Goal: Task Accomplishment & Management: Complete application form

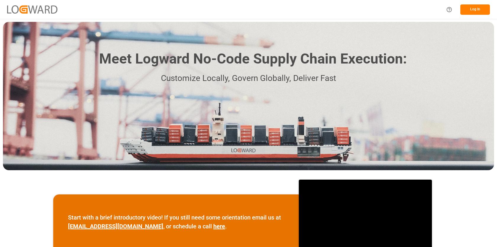
click at [473, 6] on button "Log In" at bounding box center [476, 9] width 30 height 10
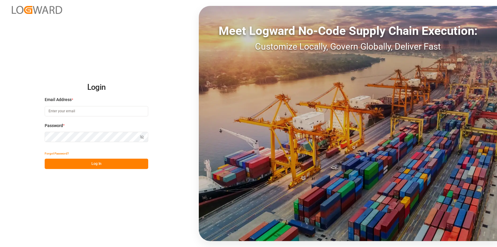
type input "[EMAIL_ADDRESS][PERSON_NAME][DOMAIN_NAME]"
click at [90, 167] on button "Log In" at bounding box center [97, 164] width 104 height 10
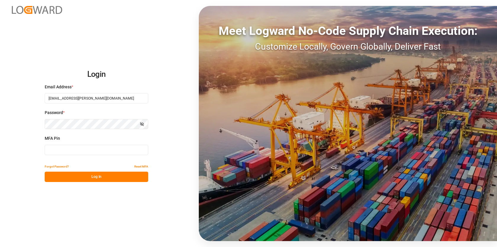
click at [86, 151] on input at bounding box center [97, 150] width 104 height 10
type input "550388"
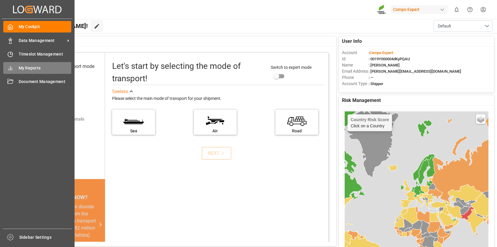
click at [23, 70] on span "My Reports" at bounding box center [45, 68] width 53 height 6
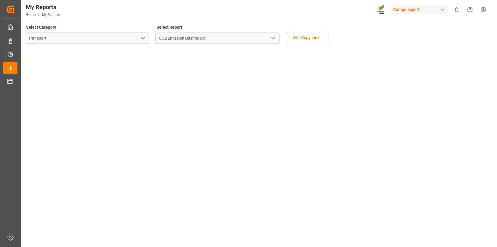
click at [272, 35] on icon "open menu" at bounding box center [273, 38] width 7 height 7
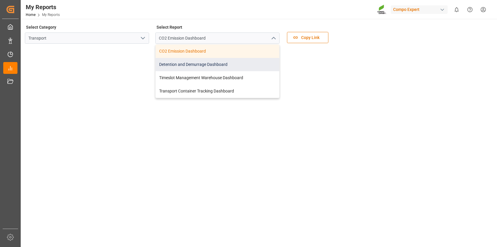
click at [199, 65] on div "Detention and Demurrage Dashboard" at bounding box center [218, 64] width 124 height 13
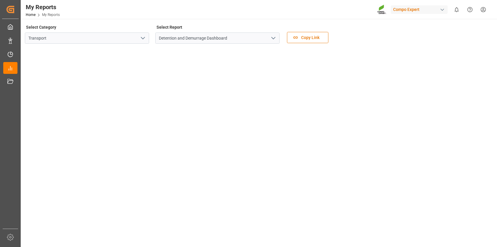
click at [275, 38] on polyline "open menu" at bounding box center [274, 38] width 4 height 2
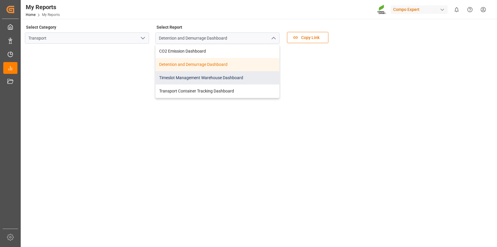
click at [234, 75] on div "Timeslot Management Warehouse Dashboard" at bounding box center [218, 77] width 124 height 13
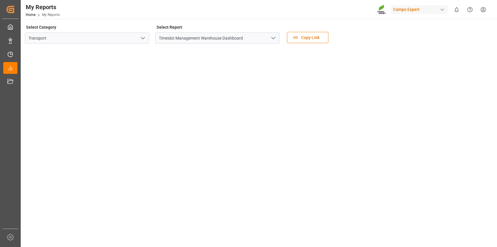
click at [145, 38] on icon "open menu" at bounding box center [142, 38] width 7 height 7
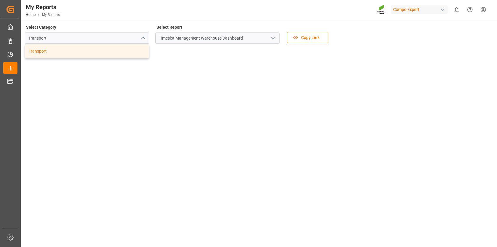
click at [118, 16] on div "My Reports Home My Reports Compo Expert 0 Notifications Only show unread All Wa…" at bounding box center [257, 9] width 481 height 19
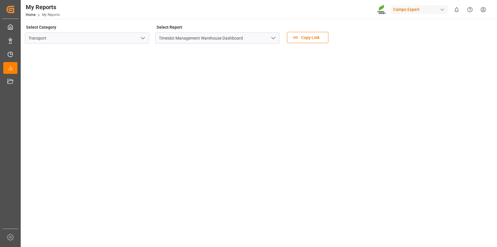
click at [273, 37] on icon "open menu" at bounding box center [273, 38] width 7 height 7
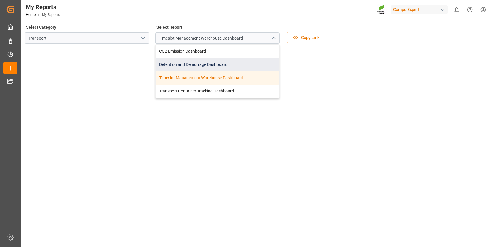
click at [219, 62] on div "Detention and Demurrage Dashboard" at bounding box center [218, 64] width 124 height 13
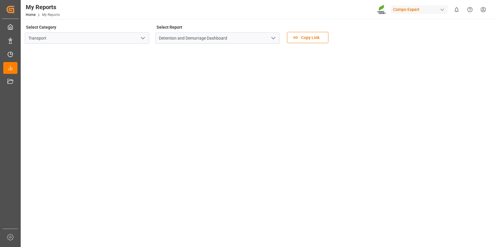
click at [273, 38] on icon "open menu" at bounding box center [273, 38] width 7 height 7
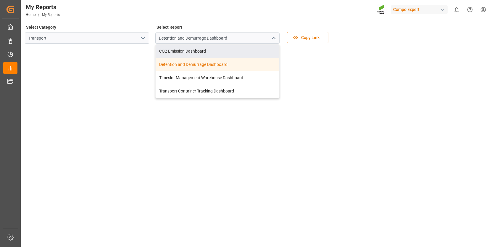
click at [208, 5] on div "My Reports Home My Reports Compo Expert 0 Notifications Only show unread All Wa…" at bounding box center [257, 9] width 481 height 19
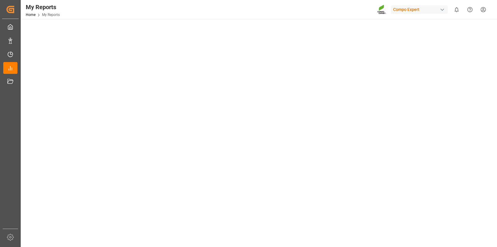
scroll to position [184, 0]
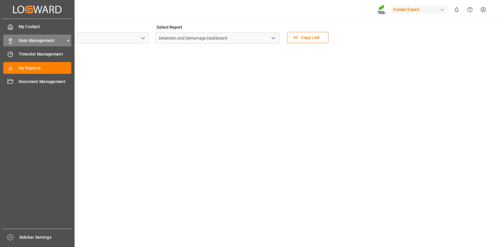
click at [30, 37] on div "Data Management Data Management" at bounding box center [37, 41] width 68 height 12
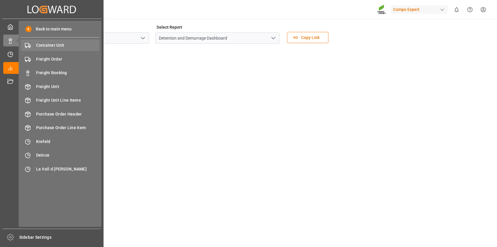
click at [45, 44] on span "Container Unit" at bounding box center [68, 45] width 64 height 6
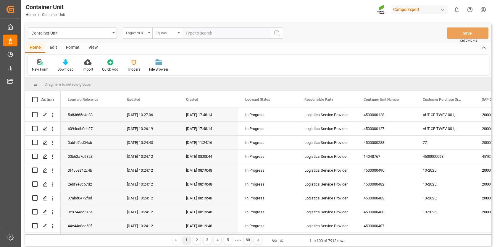
click at [148, 32] on div "Logward Reference" at bounding box center [138, 33] width 30 height 11
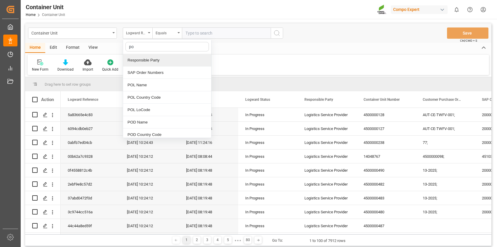
type input "pod"
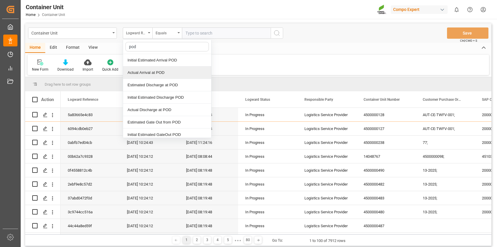
click at [147, 67] on div "Actual Arrival at POD" at bounding box center [167, 73] width 88 height 12
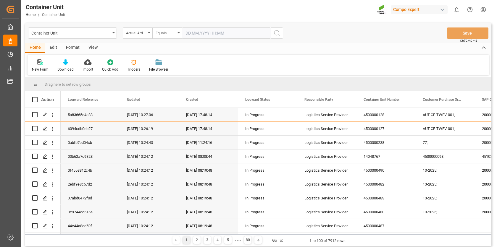
click at [192, 33] on input "text" at bounding box center [226, 33] width 89 height 11
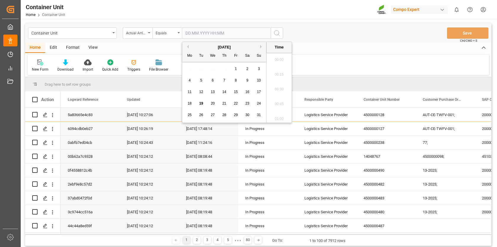
scroll to position [594, 0]
click at [179, 34] on div "Equals" at bounding box center [167, 33] width 30 height 11
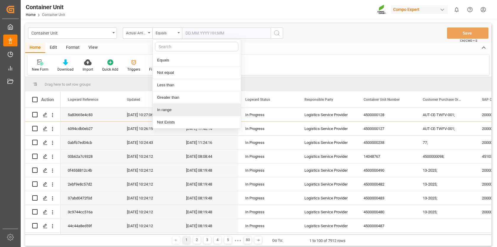
click at [171, 112] on div "In range" at bounding box center [197, 110] width 88 height 12
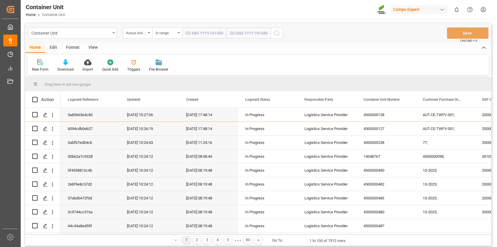
click at [193, 33] on input "text" at bounding box center [204, 33] width 44 height 11
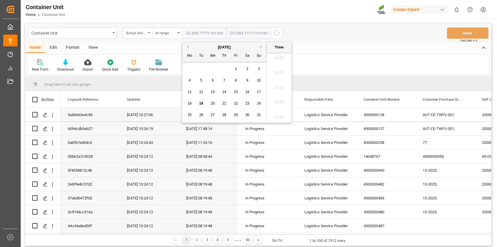
click at [186, 45] on button "Previous Month" at bounding box center [187, 47] width 4 height 4
click at [189, 93] on span "14" at bounding box center [190, 92] width 4 height 4
click at [261, 47] on button "Next Month" at bounding box center [262, 47] width 4 height 4
click at [190, 92] on span "11" at bounding box center [190, 92] width 4 height 4
click at [190, 104] on span "18" at bounding box center [190, 104] width 4 height 4
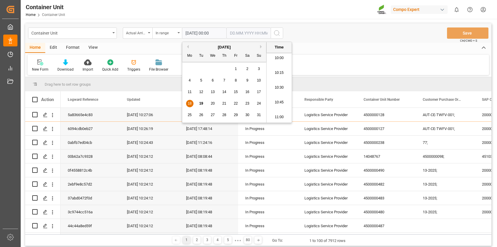
click at [198, 35] on input "18.08.2025 00:00" at bounding box center [204, 33] width 44 height 11
click at [187, 44] on div "August 2025" at bounding box center [224, 47] width 84 height 6
click at [187, 47] on button "Previous Month" at bounding box center [187, 47] width 4 height 4
click at [191, 91] on span "14" at bounding box center [190, 92] width 4 height 4
type input "14.07.2025 00:00"
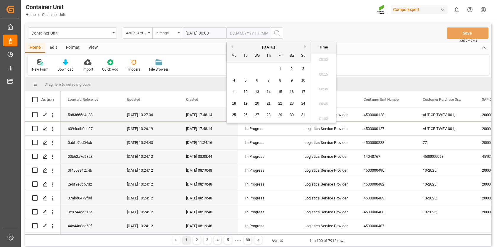
click at [252, 34] on input "text" at bounding box center [248, 33] width 44 height 11
click at [245, 102] on span "19" at bounding box center [246, 104] width 4 height 4
type input "19.08.2025 00:00"
click at [188, 49] on div "Home Edit Format View" at bounding box center [258, 48] width 466 height 10
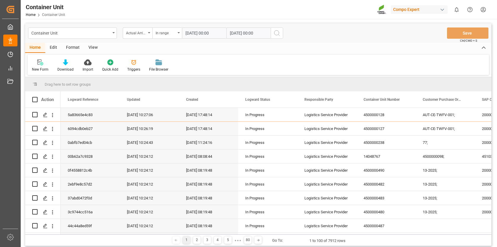
click at [276, 31] on icon "search button" at bounding box center [277, 33] width 7 height 7
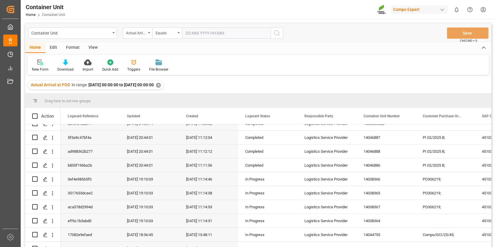
scroll to position [725, 0]
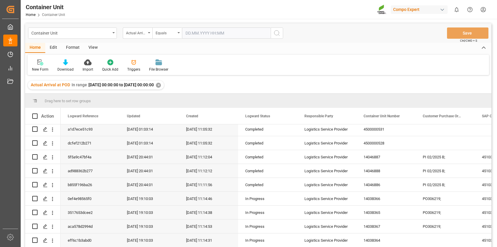
click at [73, 47] on div "Format" at bounding box center [73, 48] width 22 height 10
click at [41, 65] on div "Filter Rows" at bounding box center [41, 65] width 26 height 13
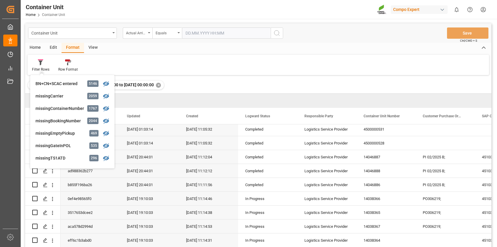
click at [51, 46] on div "Edit" at bounding box center [53, 48] width 16 height 10
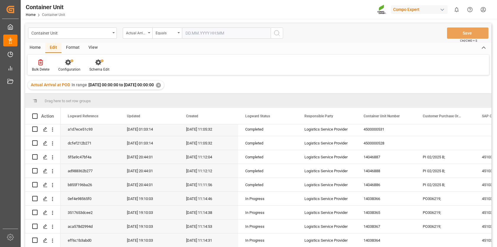
click at [53, 49] on div "Edit" at bounding box center [53, 48] width 16 height 10
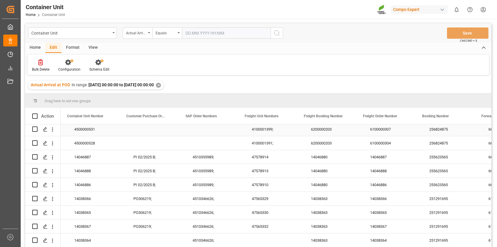
scroll to position [0, 304]
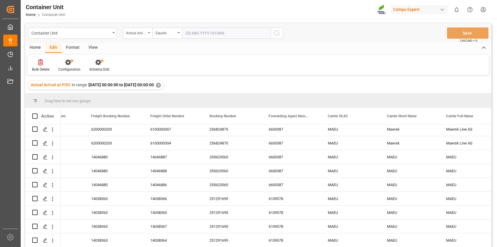
click at [91, 48] on div "View" at bounding box center [93, 48] width 18 height 10
click at [71, 46] on div "Format" at bounding box center [73, 48] width 22 height 10
click at [44, 67] on div "Filter Rows" at bounding box center [40, 69] width 17 height 5
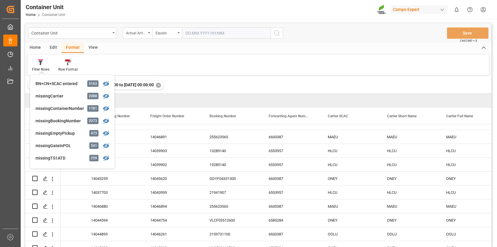
click at [258, 75] on div "Filter Rows BN+CN+SCAC entered 5163 missingCarrier 2088 missingContainerNumber …" at bounding box center [259, 65] width 462 height 20
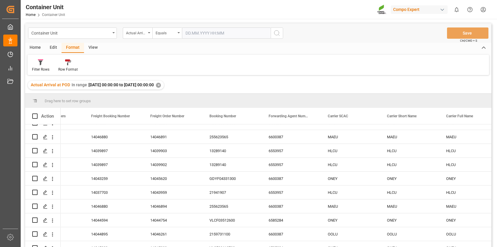
click at [204, 91] on div "Actual Arrival at POD In range 2025-07-14 00:00:00 to 2025-08-19 00:00:00 ✕" at bounding box center [258, 85] width 466 height 17
click at [96, 48] on div "View" at bounding box center [93, 48] width 18 height 10
click at [33, 62] on div at bounding box center [38, 62] width 12 height 6
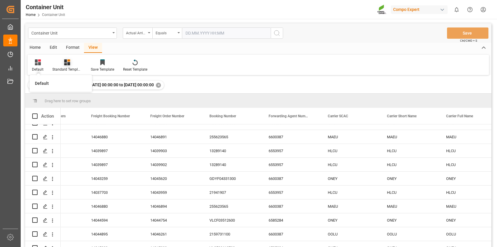
click at [67, 62] on icon at bounding box center [67, 62] width 6 height 6
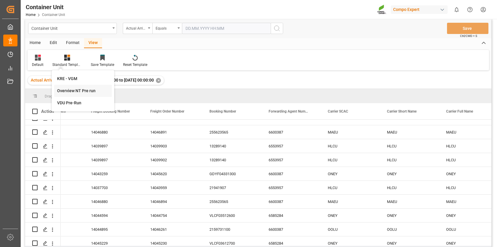
scroll to position [0, 0]
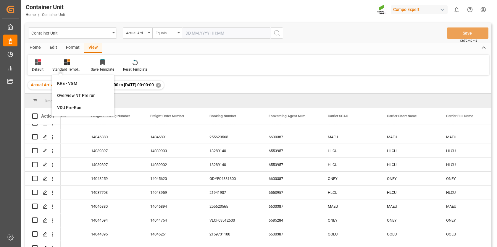
click at [146, 49] on div "Home Edit Format View" at bounding box center [258, 48] width 466 height 10
click at [136, 114] on span at bounding box center [133, 116] width 5 height 5
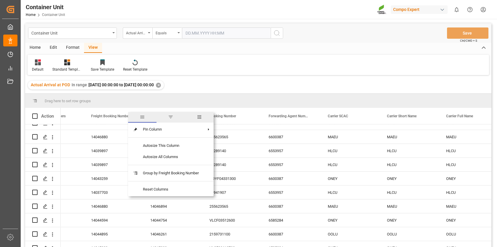
click at [201, 116] on span "columns" at bounding box center [199, 117] width 5 height 5
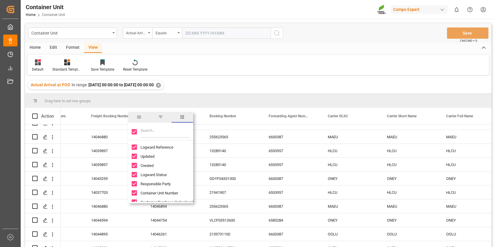
click at [134, 133] on input "Toggle Select All Columns" at bounding box center [134, 131] width 5 height 5
checkbox input "false"
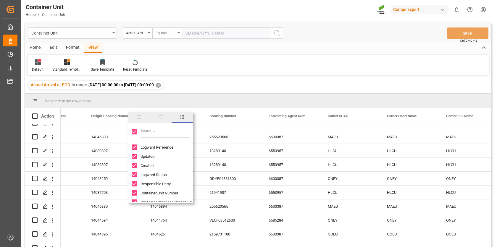
checkbox input "false"
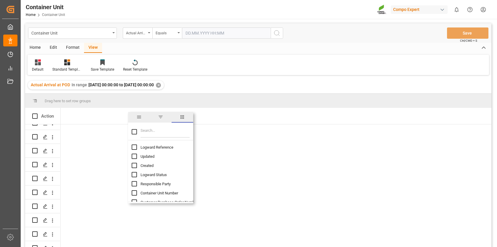
click at [147, 133] on input "Filter Columns Input" at bounding box center [165, 132] width 49 height 12
click at [134, 166] on input "Created column toggle visibility (hidden)" at bounding box center [134, 165] width 5 height 5
checkbox input "true"
checkbox input "false"
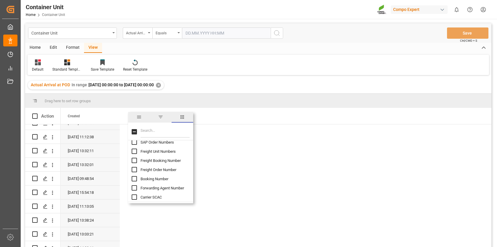
scroll to position [70, 0]
click at [134, 177] on input "Booking Number column toggle visibility (hidden)" at bounding box center [134, 177] width 5 height 5
checkbox input "true"
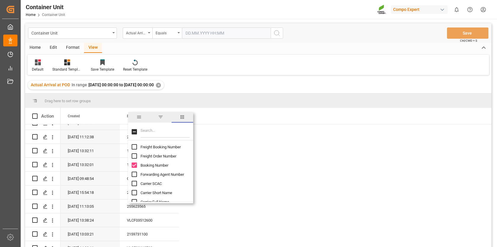
click at [134, 183] on input "Carrier SCAC column toggle visibility (hidden)" at bounding box center [134, 183] width 5 height 5
checkbox input "true"
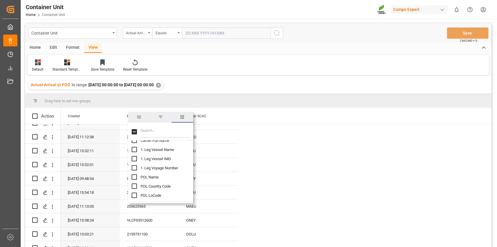
scroll to position [147, 0]
click at [133, 173] on input "POL Name column toggle visibility (hidden)" at bounding box center [134, 174] width 5 height 5
checkbox input "true"
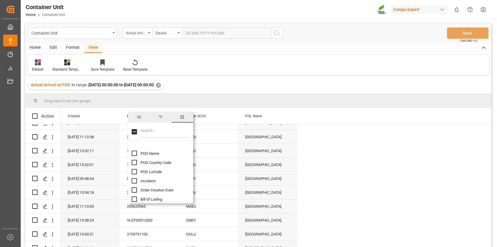
scroll to position [194, 0]
click at [134, 155] on input "POD Name column toggle visibility (hidden)" at bounding box center [134, 155] width 5 height 5
checkbox input "true"
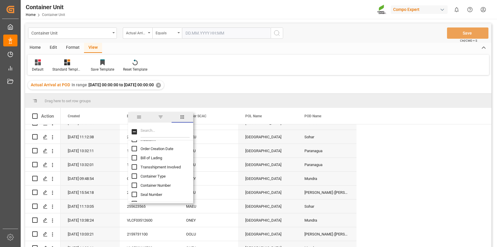
scroll to position [240, 0]
click at [133, 181] on input "Container Number column toggle visibility (hidden)" at bounding box center [134, 182] width 5 height 5
checkbox input "true"
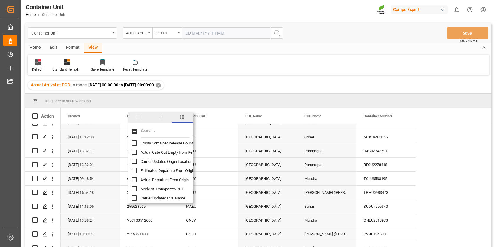
scroll to position [628, 0]
click at [133, 179] on input "Actual Departure From Origin column toggle visibility (hidden)" at bounding box center [134, 180] width 5 height 5
checkbox input "true"
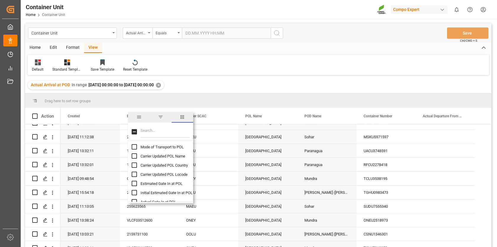
scroll to position [673, 0]
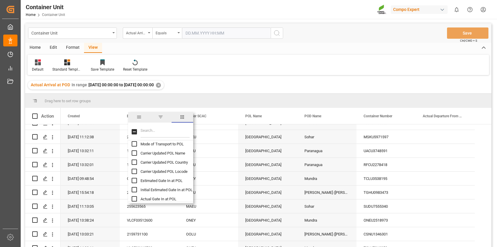
click at [132, 181] on input "Estimated Gate In at POL column toggle visibility (hidden)" at bounding box center [134, 180] width 5 height 5
checkbox input "true"
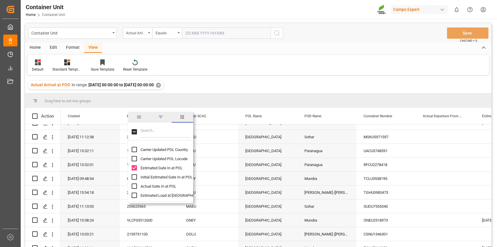
scroll to position [691, 0]
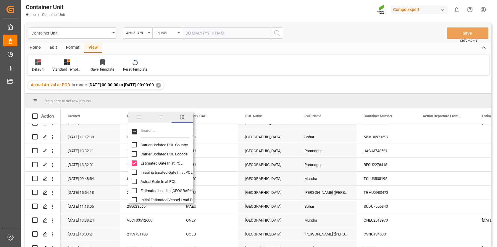
click at [133, 181] on input "Actual Gate In at POL column toggle visibility (hidden)" at bounding box center [134, 181] width 5 height 5
checkbox input "true"
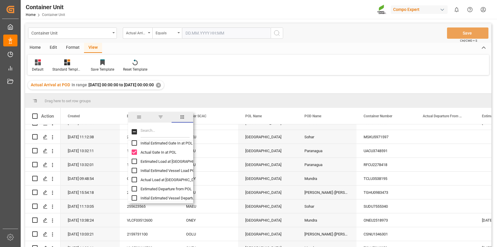
scroll to position [722, 0]
click at [132, 176] on input "Actual Load at POL column toggle visibility (hidden)" at bounding box center [134, 177] width 5 height 5
checkbox input "true"
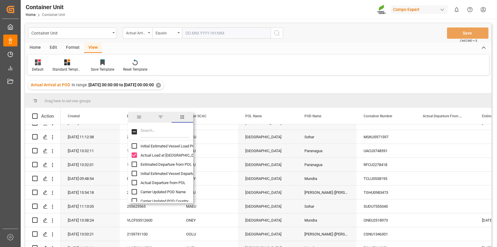
scroll to position [745, 0]
click at [133, 182] on input "Actual Departure from POL column toggle visibility (hidden)" at bounding box center [134, 182] width 5 height 5
checkbox input "true"
click at [134, 152] on input "Estimated Discharge at POD column toggle visibility (hidden)" at bounding box center [134, 153] width 5 height 5
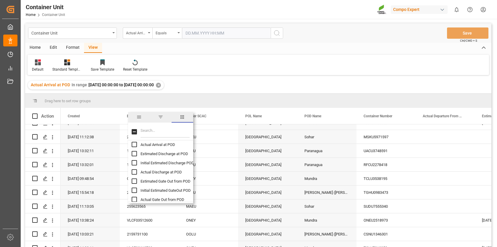
checkbox input "true"
click at [134, 142] on input "Actual Arrival at POD column toggle visibility (hidden)" at bounding box center [134, 144] width 5 height 5
checkbox input "true"
click at [134, 172] on input "Actual Discharge at POD column toggle visibility (hidden)" at bounding box center [134, 172] width 5 height 5
checkbox input "true"
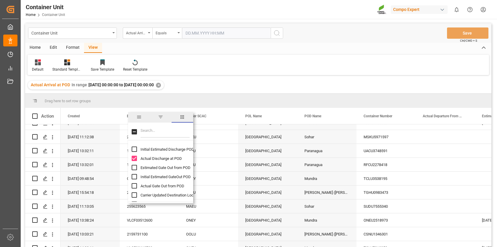
scroll to position [856, 0]
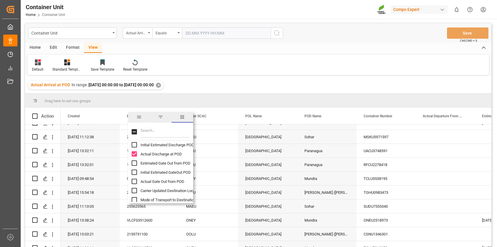
click at [134, 181] on input "Actual Gate Out from POD column toggle visibility (hidden)" at bounding box center [134, 181] width 5 height 5
checkbox input "true"
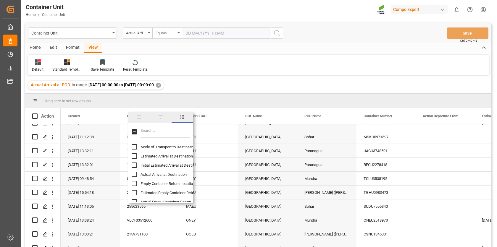
scroll to position [911, 0]
click at [134, 171] on input "Actual Arrival at Destination column toggle visibility (hidden)" at bounding box center [134, 172] width 5 height 5
checkbox input "true"
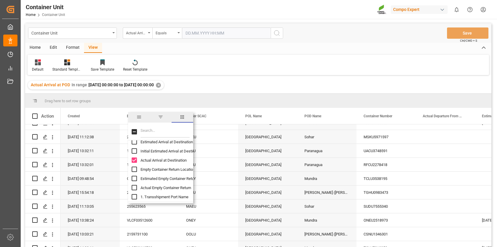
scroll to position [933, 0]
click at [133, 178] on input "Actual Empty Container Return column toggle visibility (hidden)" at bounding box center [134, 177] width 5 height 5
checkbox input "true"
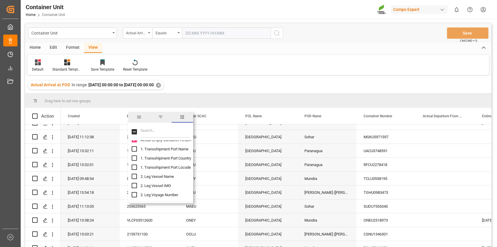
scroll to position [973, 0]
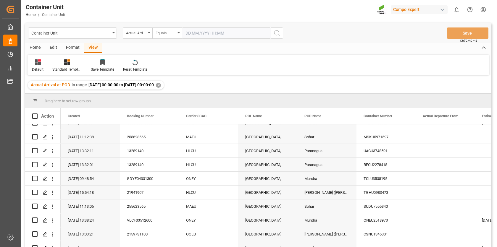
click at [234, 83] on div "Actual Arrival at POD In range 2025-07-14 00:00:00 to 2025-08-19 00:00:00 ✕" at bounding box center [258, 85] width 466 height 17
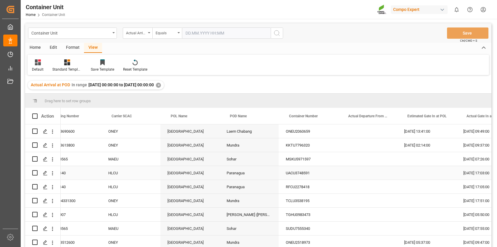
scroll to position [0, 81]
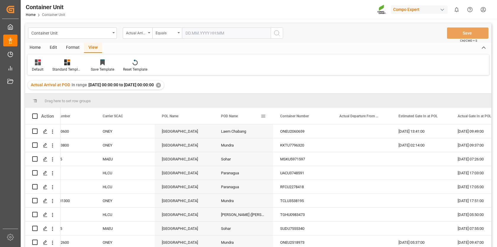
click at [239, 116] on div "POD Name" at bounding box center [241, 116] width 40 height 16
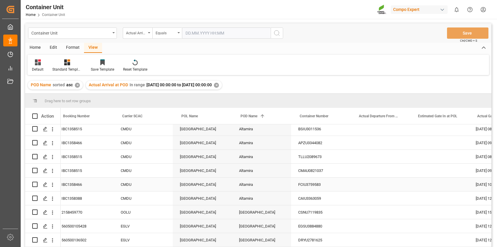
scroll to position [0, 58]
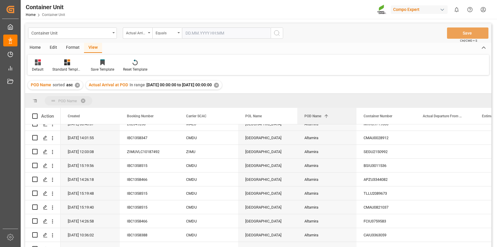
drag, startPoint x: 309, startPoint y: 115, endPoint x: 299, endPoint y: 94, distance: 22.5
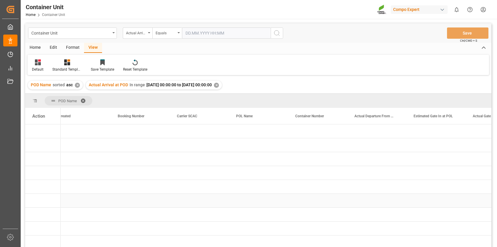
scroll to position [0, 110]
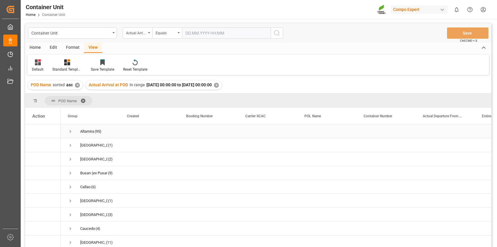
click at [70, 132] on span "Press SPACE to select this row." at bounding box center [70, 131] width 5 height 5
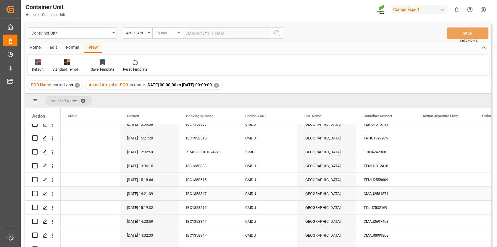
scroll to position [369, 0]
click at [171, 85] on span "2025-07-14 00:00:00 to 2025-08-19 00:00:00" at bounding box center [179, 85] width 65 height 5
click at [114, 84] on span "Actual Arrival at POD" at bounding box center [108, 85] width 39 height 5
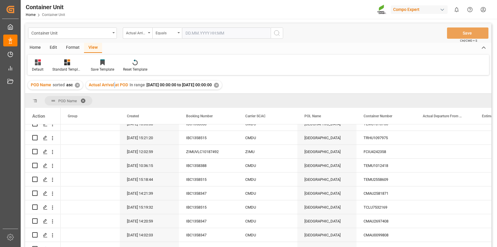
click at [114, 84] on span "Actual Arrival at POD" at bounding box center [108, 85] width 39 height 5
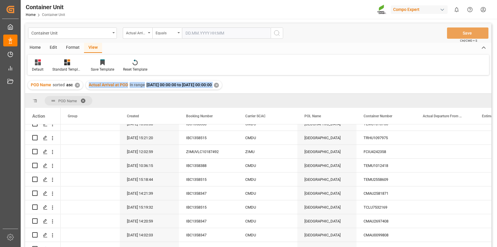
click at [114, 84] on span "Actual Arrival at POD" at bounding box center [108, 85] width 39 height 5
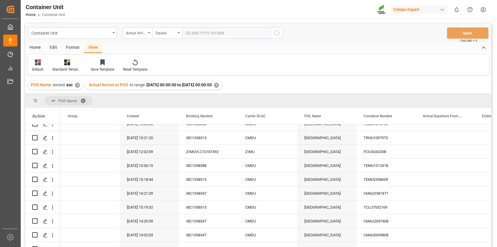
click at [151, 86] on span "2025-07-14 00:00:00 to 2025-08-19 00:00:00" at bounding box center [179, 85] width 65 height 5
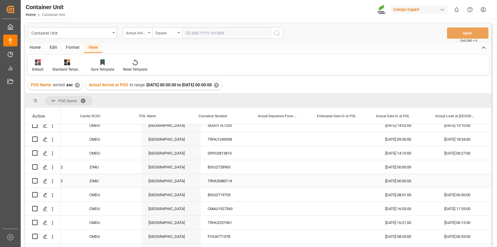
scroll to position [0, 167]
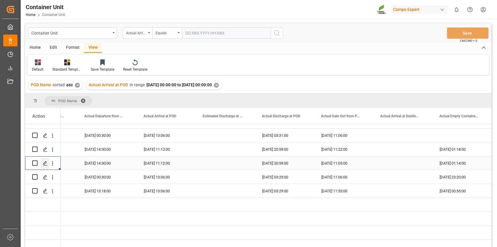
click at [46, 164] on icon "Press SPACE to select this row." at bounding box center [45, 163] width 5 height 5
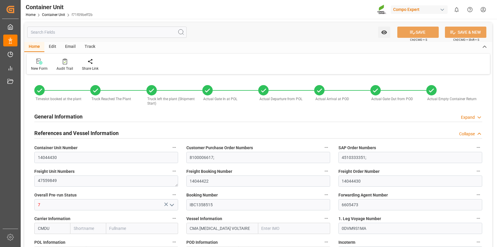
type input "CMDU"
type input "9635652"
type input "ESVLC"
type input "MXATM"
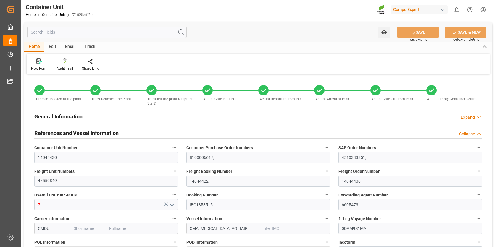
type input "0"
type input "20"
type input "24576"
type input "ESVLC"
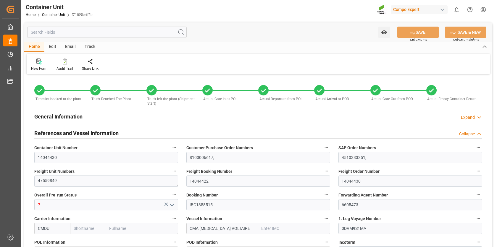
type input "MXATM"
type input "09.05.2025 10:11"
type input "03.06.2025 07:58"
type input "03.06.2025 08:06"
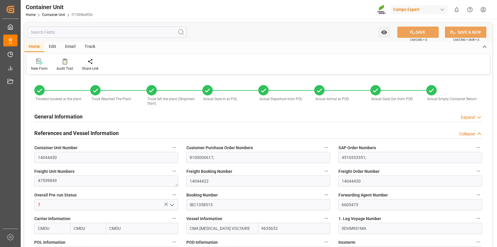
type input "03.06.2025 08:25"
type input "03.06.2025 08:30"
type input "03.06.2025"
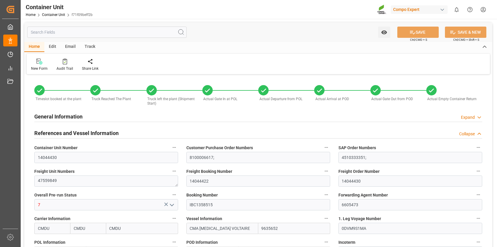
type input "06.06.2025"
type input "03.06.2025 09:32"
type input "13.06.2025 07:12"
type input "14.06.2025 15:00"
type input "12.06.2025 14:00"
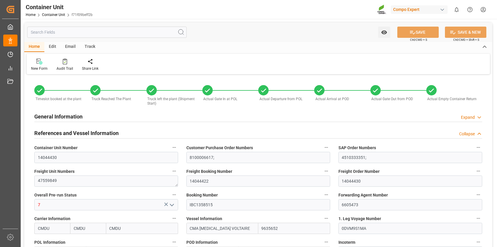
type input "14.06.2025 14:30"
type input "21.07.2025 16:00"
type input "14.07.2025 15:00"
type input "21.07.2025 11:12"
type input "21.07.2025 20:59"
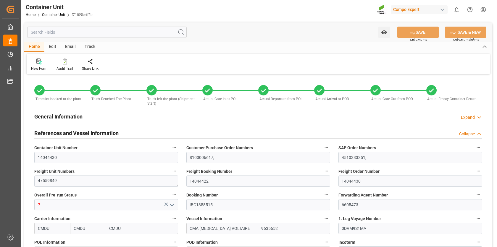
type input "23.07.2025 11:05"
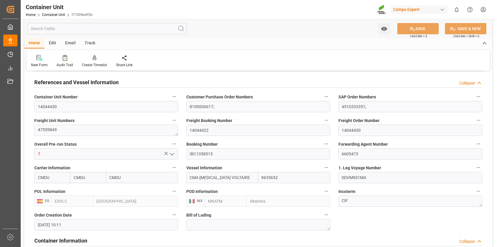
scroll to position [53, 0]
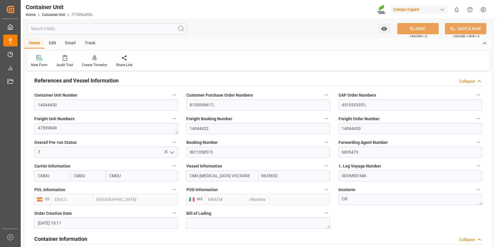
click at [130, 176] on input "CMDU" at bounding box center [142, 175] width 72 height 11
click at [96, 174] on input "CMDU" at bounding box center [88, 175] width 36 height 11
click at [50, 175] on input "CMDU" at bounding box center [52, 175] width 36 height 11
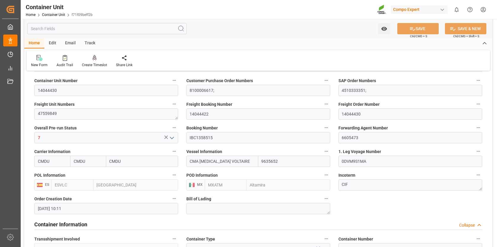
scroll to position [64, 0]
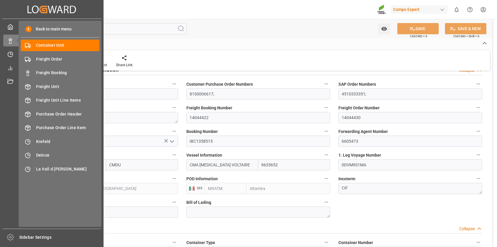
drag, startPoint x: 55, startPoint y: 165, endPoint x: 17, endPoint y: 160, distance: 38.2
click at [17, 160] on div "Created by potrace 1.15, written by Peter Selinger 2001-2017 Created by potrace…" at bounding box center [248, 123] width 497 height 247
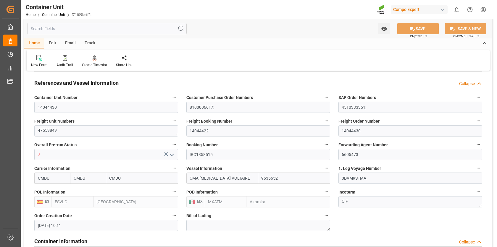
scroll to position [54, 0]
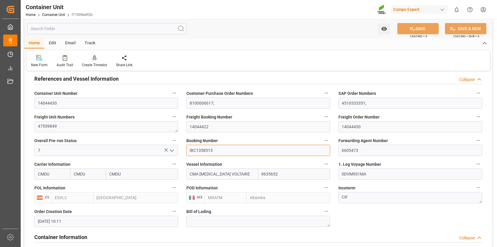
drag, startPoint x: 217, startPoint y: 150, endPoint x: 182, endPoint y: 138, distance: 37.6
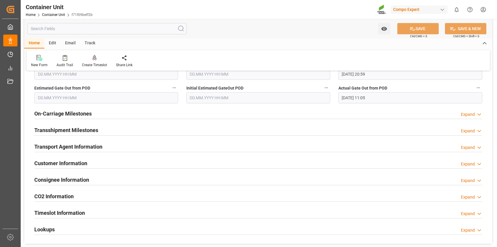
scroll to position [744, 0]
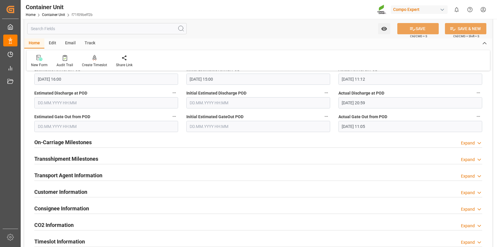
click at [479, 141] on icon at bounding box center [480, 143] width 6 height 6
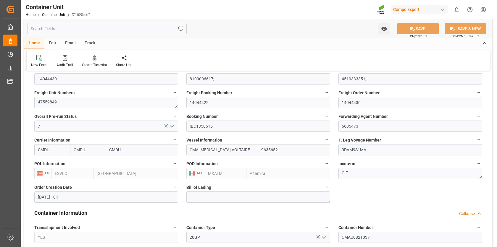
scroll to position [0, 0]
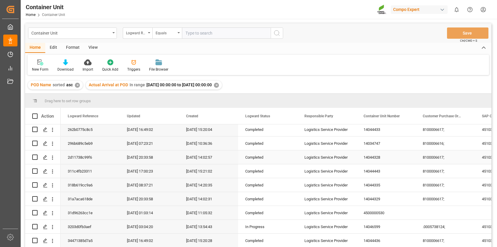
scroll to position [169, 0]
click at [46, 183] on icon "Press SPACE to select this row." at bounding box center [45, 185] width 5 height 5
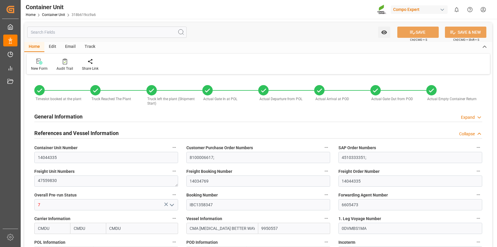
type input "CMDU"
type input "9950557"
type input "ESVLC"
type input "MXATM"
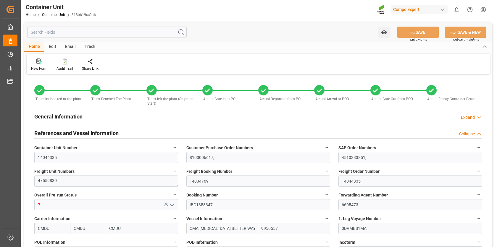
type input "0"
type input "20"
type input "24576"
type input "ESVLC"
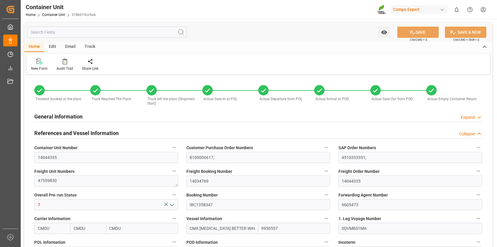
type input "MXATM"
type input "09.05.2025 09:08"
type input "11.06.2025 07:10"
type input "11.06.2025 07:56"
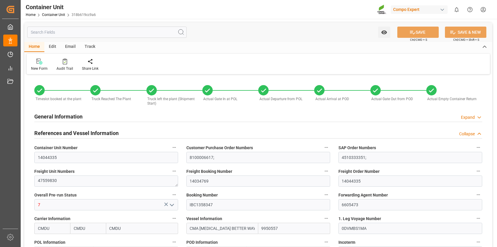
type input "11.06.2025 08:11"
type input "11.06.2025 08:14"
type input "11.06.2025"
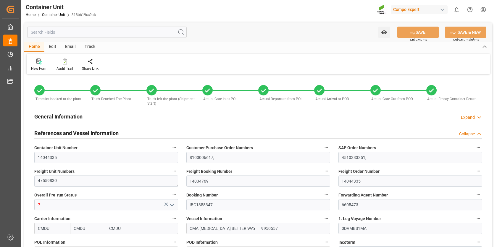
type input "06.06.2025"
type input "11.06.2025 09:25"
type input "19.06.2025 14:00"
type input "28.06.2025 00:00"
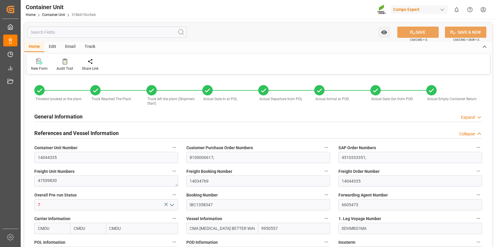
type input "27.07.2025 00:00"
type input "21.07.2025 15:00"
type input "30.07.2025 00:00"
type input "04.08.2025 00:00"
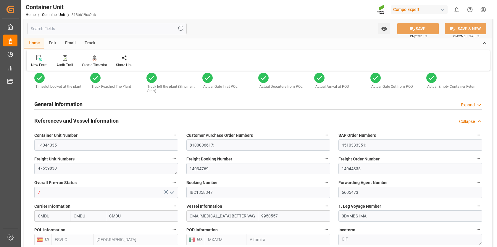
scroll to position [12, 0]
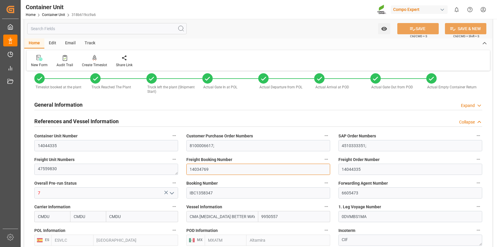
drag, startPoint x: 230, startPoint y: 169, endPoint x: 226, endPoint y: 169, distance: 3.8
click at [226, 169] on input "14034769" at bounding box center [258, 169] width 144 height 11
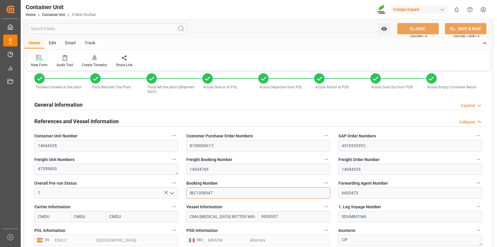
drag, startPoint x: 230, startPoint y: 191, endPoint x: 178, endPoint y: 182, distance: 52.8
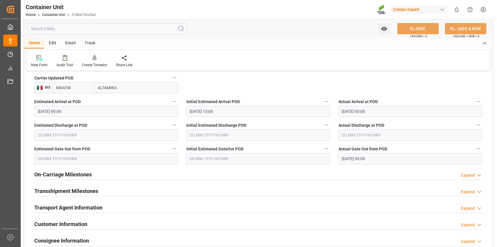
scroll to position [712, 0]
click at [479, 172] on icon at bounding box center [480, 175] width 6 height 6
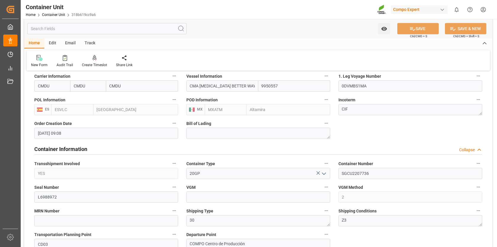
scroll to position [140, 0]
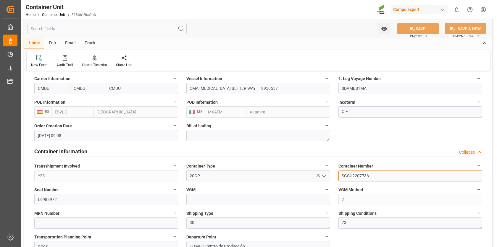
drag, startPoint x: 376, startPoint y: 173, endPoint x: 337, endPoint y: 173, distance: 38.5
click at [337, 173] on div "Container Number SGCU2207736" at bounding box center [410, 172] width 152 height 24
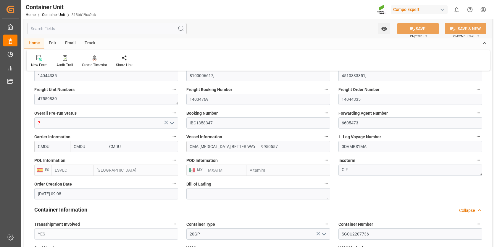
scroll to position [82, 0]
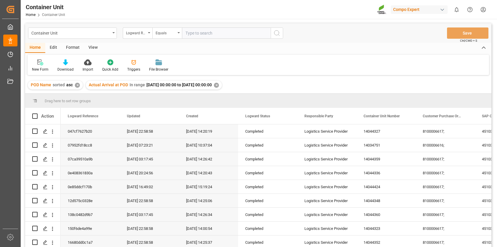
click at [219, 85] on div "✕" at bounding box center [216, 85] width 5 height 5
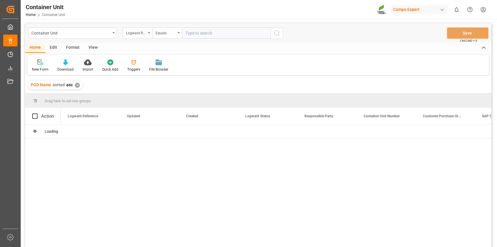
click at [77, 86] on div "✕" at bounding box center [77, 85] width 5 height 5
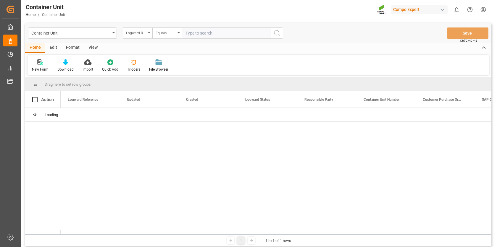
click at [149, 33] on icon "open menu" at bounding box center [149, 32] width 2 height 1
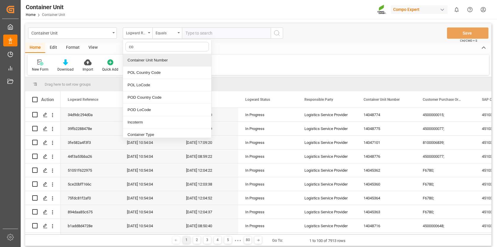
type input "con"
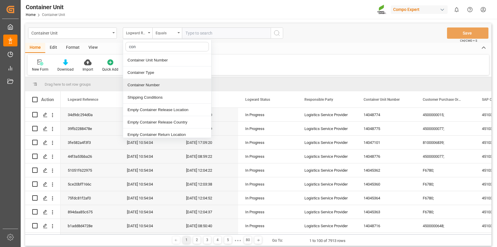
click at [155, 85] on div "Container Number" at bounding box center [167, 85] width 88 height 12
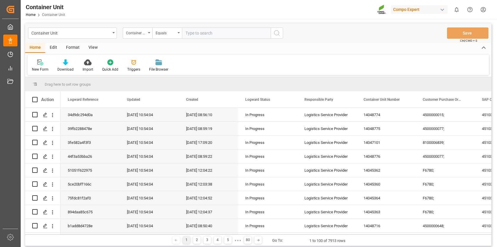
click at [202, 30] on input "text" at bounding box center [226, 33] width 89 height 11
paste input "UACU3833899"
type input "UACU3833899"
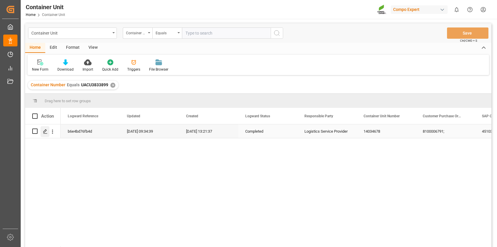
click at [45, 131] on icon "Press SPACE to select this row." at bounding box center [45, 131] width 5 height 5
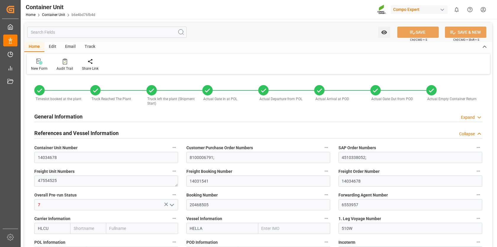
type input "HLCU"
type input "9535137"
type input "BEANR"
type input "MXATM"
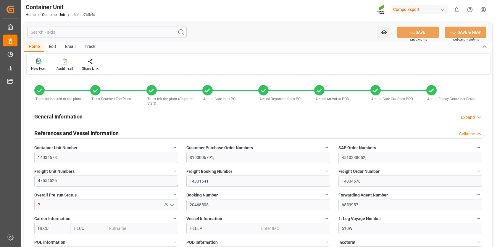
type input "23840"
type input "7"
type input "468"
type input "8"
type input "0"
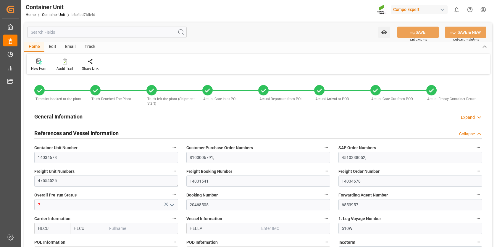
type input "20"
type input "21500"
type input "28.01.2025 13:19"
type input "04.03.2025 10:16"
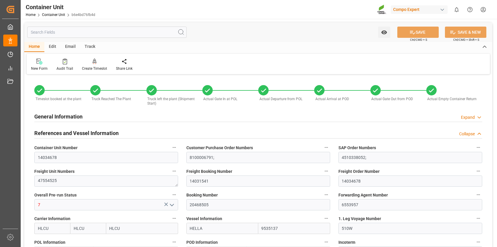
type input "04.03.2025 10:50"
type input "04.03.2025 11:27"
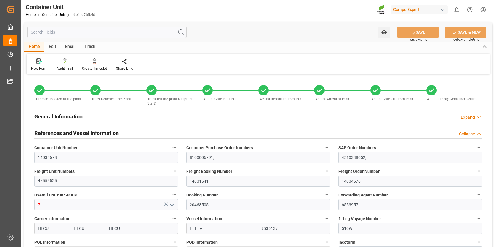
type input "04.03.2025"
type input "05.02.2025"
type input "12.04.2025"
type input "17.04.2025"
type input "07.03.2025 00:00"
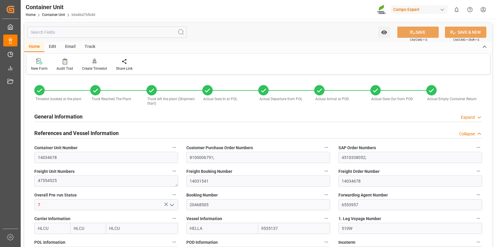
type input "09.03.2025 00:00"
type input "04.04.2025 00:00"
type input "03.04.2025 00:00"
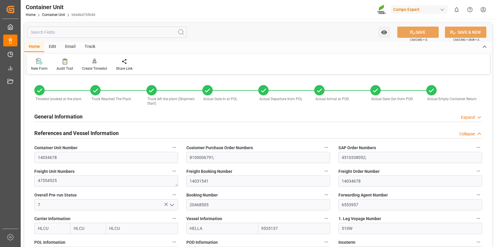
type input "04.04.2025 00:00"
type input "10.04.2025 00:00"
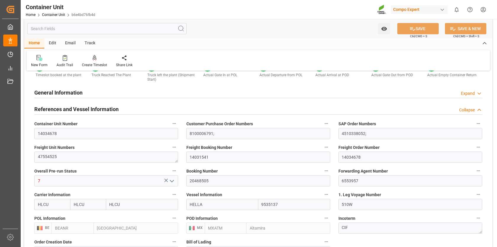
scroll to position [30, 0]
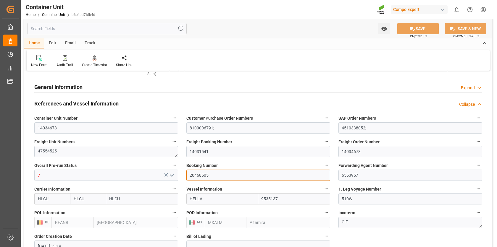
drag, startPoint x: 222, startPoint y: 172, endPoint x: 170, endPoint y: 165, distance: 53.2
drag, startPoint x: 221, startPoint y: 174, endPoint x: 168, endPoint y: 164, distance: 54.2
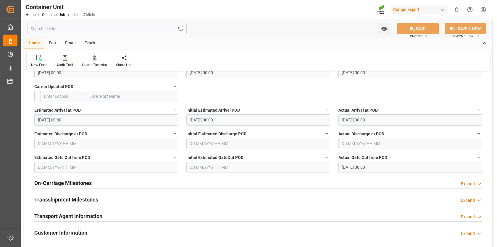
scroll to position [708, 0]
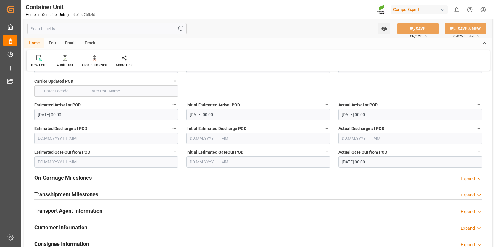
click at [483, 178] on div "On-Carriage Milestones Expand" at bounding box center [258, 178] width 456 height 17
click at [479, 177] on icon at bounding box center [480, 179] width 6 height 6
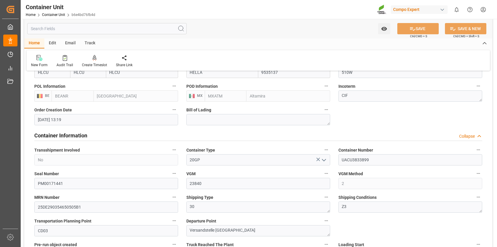
scroll to position [0, 0]
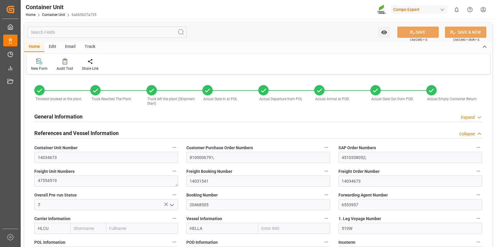
type input "HLCU"
type input "9535137"
type input "BEANR"
type input "MXATM"
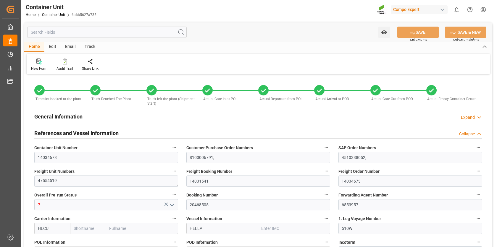
type input "23790"
type input "7"
type input "1404"
type input "8"
type input "0"
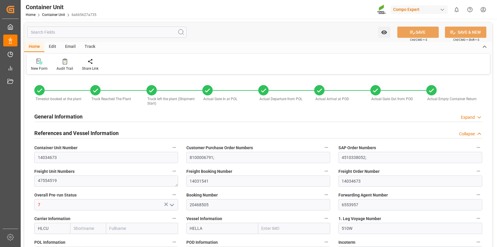
type input "20"
type input "21500"
type input "28.01.2025 13:19"
type input "03.03.2025 13:50"
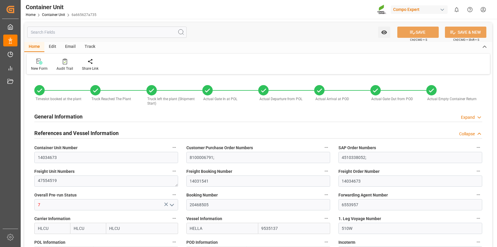
type input "03.03.2025 12:06"
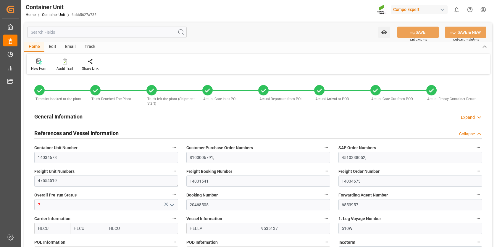
type input "03.03.2025"
type input "05.02.2025"
type input "12.04.2025"
type input "18.04.2025"
type input "07.03.2025 00:00"
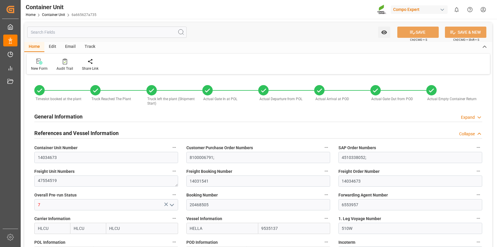
type input "09.03.2025 20:30"
type input "09.03.2025 00:00"
type input "04.04.2025 00:00"
type input "04.04.2025 21:10"
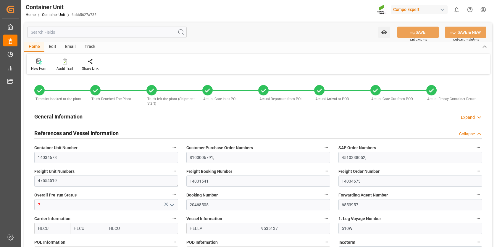
type input "04.04.2025 00:00"
type input "11.04.2025 00:00"
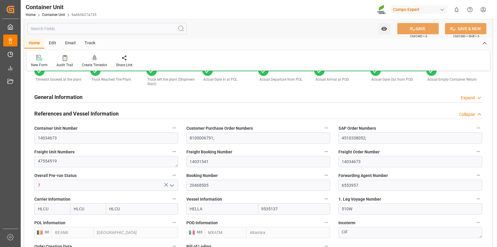
scroll to position [21, 0]
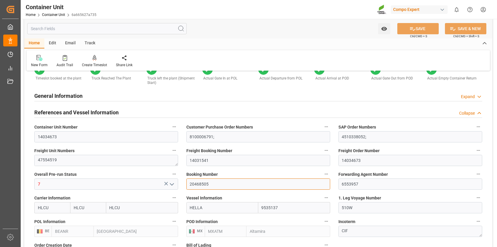
drag, startPoint x: 218, startPoint y: 185, endPoint x: 186, endPoint y: 180, distance: 32.3
click at [186, 180] on div "Booking Number 20468505" at bounding box center [258, 180] width 152 height 24
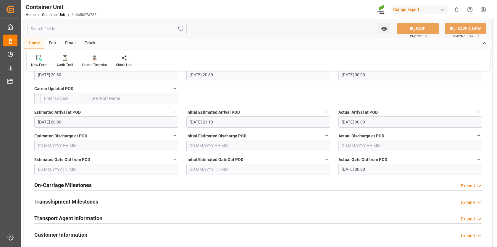
scroll to position [702, 0]
click at [477, 184] on icon at bounding box center [480, 186] width 6 height 6
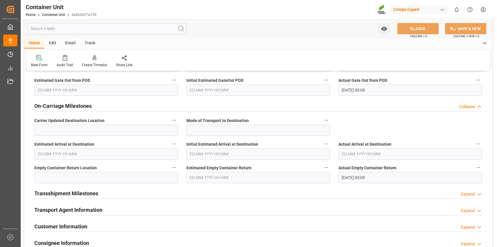
scroll to position [781, 0]
click at [67, 62] on div "Audit Trail" at bounding box center [64, 61] width 25 height 13
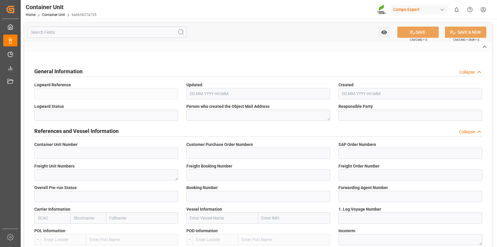
type input "14034673"
type input "8100006791;"
type input "4510338052;"
type textarea "47554519"
type input "14031541"
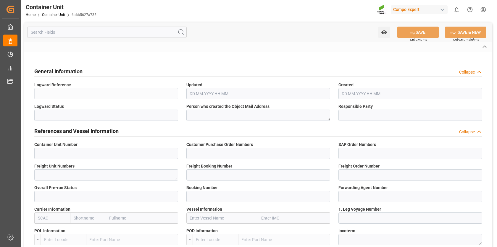
type input "14034673"
type input "7"
type input "20468505"
type input "6553957"
type input "HLCU"
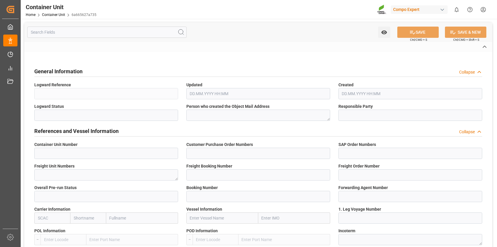
type input "HELLA"
type input "510W"
type input "[GEOGRAPHIC_DATA]"
type input "Altamira"
type textarea "CIF"
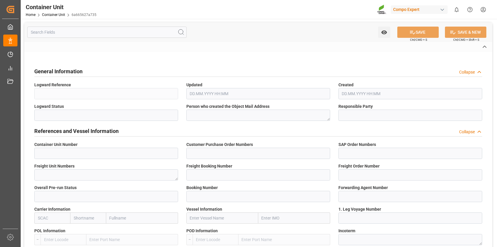
type input "No"
type input "20GP"
type input "HLBU2312450"
type input "PM00171422"
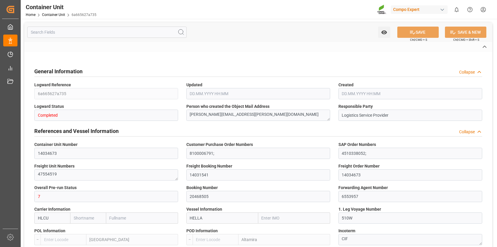
type input "2"
type input "25DE290354582805B5"
type textarea "30"
type textarea "Z3"
type input "CD03"
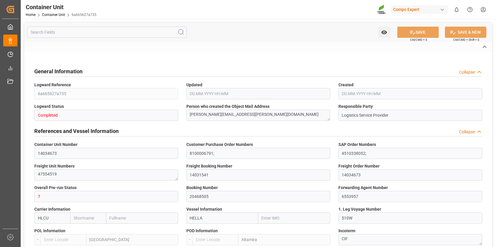
type textarea "Versandstelle [GEOGRAPHIC_DATA]"
type textarea "44530"
type input "[GEOGRAPHIC_DATA]"
type input "EUR"
type textarea "CD31"
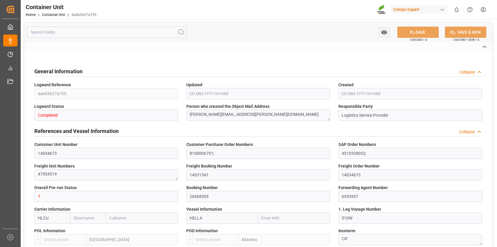
type textarea "Novatec Suprem [DATE] 25 kg;"
type textarea "2563614899;"
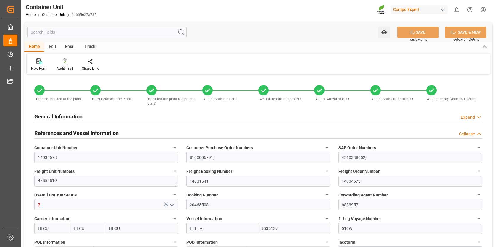
type input "HLCU"
type input "9535137"
type input "BEANR"
type input "MXATM"
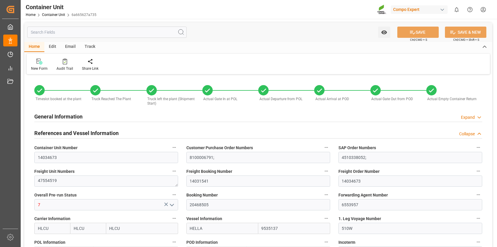
type input "23790"
type input "7"
type input "1404"
type input "8"
type input "0"
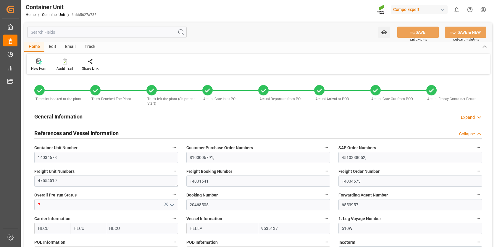
type input "20"
type input "21500"
type input "[DATE] 13:19"
type input "03.03.2025 13:50"
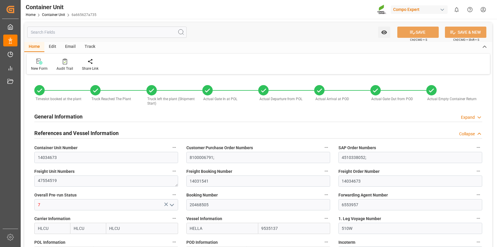
type input "03.03.2025 12:06"
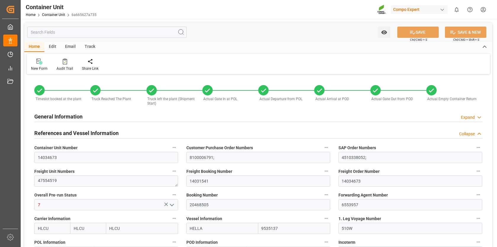
type input "03.03.2025"
type input "[DATE]"
type input "18.04.2025"
type input "[DATE] 00:00"
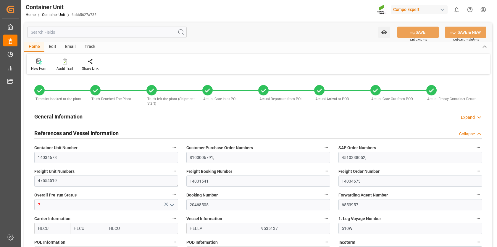
type input "09.03.2025 20:30"
type input "[DATE] 00:00"
type input "04.04.2025 21:10"
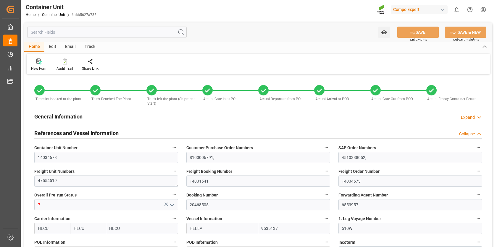
type input "[DATE] 00:00"
type input "11.04.2025 00:00"
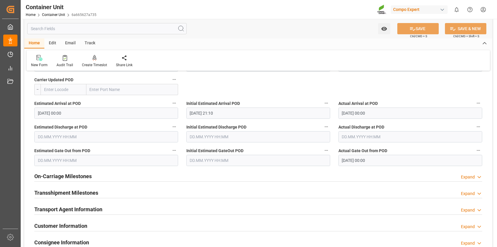
click at [480, 176] on icon at bounding box center [480, 177] width 6 height 6
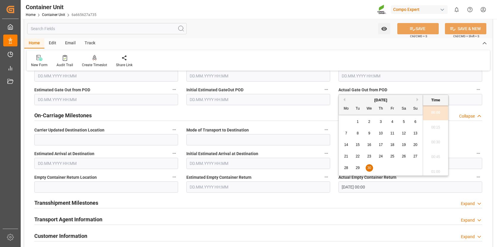
click at [345, 183] on input "30.04.2025 00:00" at bounding box center [411, 187] width 144 height 11
click at [346, 185] on input "30.04.2025 00:00" at bounding box center [411, 187] width 144 height 11
click at [379, 183] on input "30.04.2025 00:00" at bounding box center [411, 187] width 144 height 11
click at [404, 133] on span "12" at bounding box center [404, 133] width 4 height 4
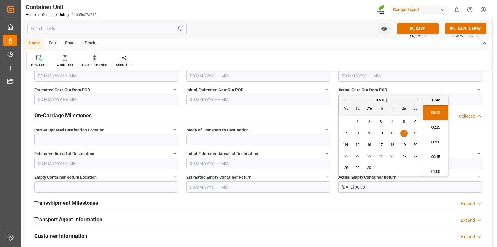
click at [435, 139] on li "00:30" at bounding box center [435, 142] width 25 height 15
type input "12.04.2025 00:30"
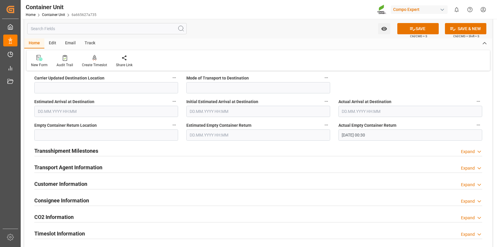
scroll to position [827, 0]
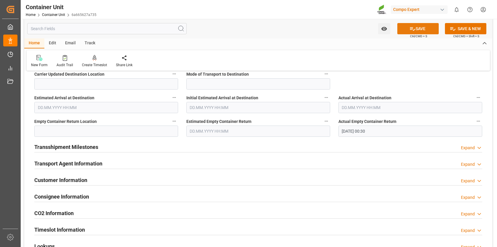
click at [410, 26] on icon at bounding box center [413, 29] width 6 height 6
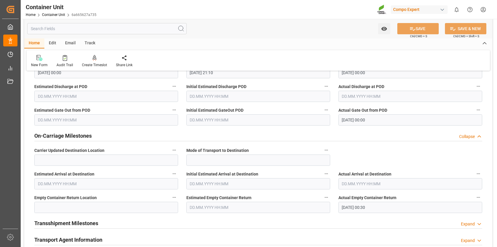
scroll to position [749, 0]
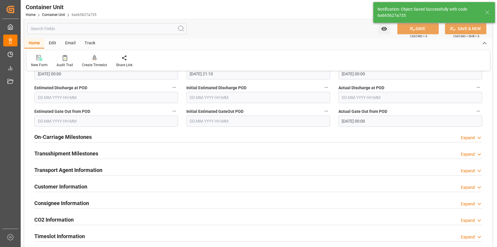
type input "0"
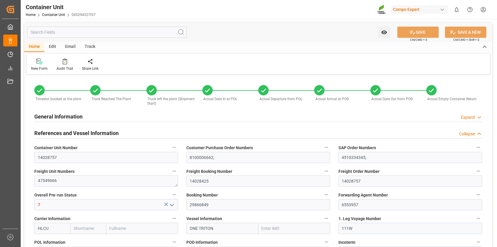
type input "HLCU"
type input "9356713"
type input "NLRTM"
type input "MXATM"
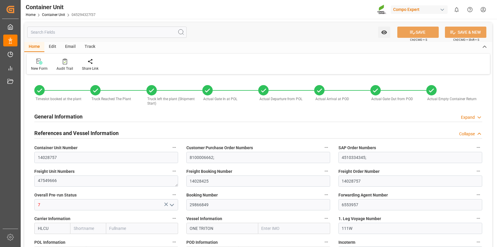
type input "28230"
type input "7"
type input "1872"
type input "8"
type input "0"
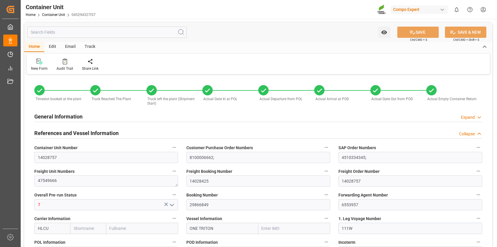
type input "18"
type input "26019"
type input "BEANR"
type input "MXATM"
type input "11.11.2024 11:16"
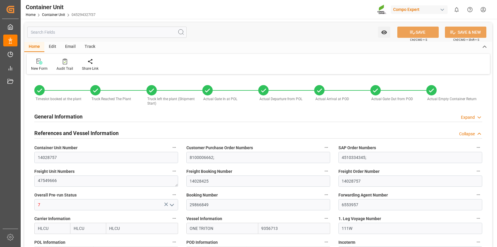
type input "11.11.2024 11:16"
type input "11.12.2024 14:25"
type input "12.12.2024 09:07"
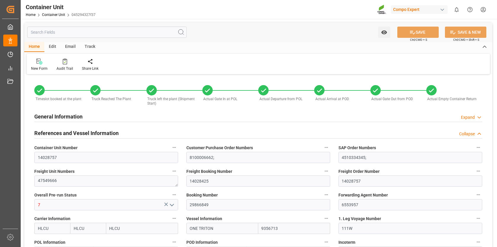
type input "12.12.2024 09:07"
type input "12.12.2024"
type input "18.11.2024"
type input "02.02.2025"
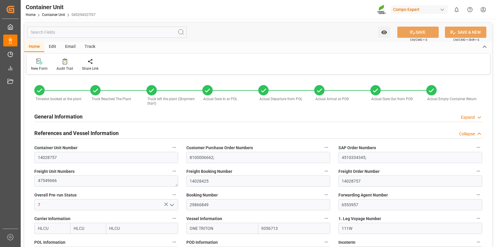
type input "05.02.2025"
type input "20.12.2024 18:52"
type input "30.12.2024 04:23"
type input "31.12.2024 06:24"
type input "20.01.2025 11:14"
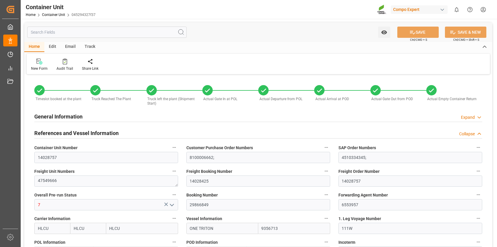
type input "10.01.2025 11:11"
type input "25.01.2025 21:18"
type input "26.01.2025 16:30"
type input "24.01.2025 11:14"
type input "14.01.2025 11:11"
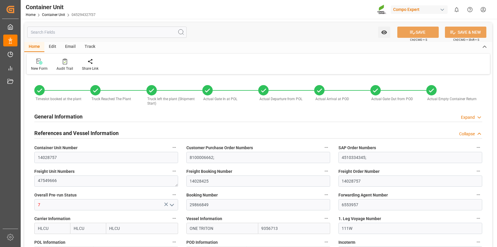
type input "29.01.2025 12:12"
click at [226, 182] on input "14028425" at bounding box center [258, 181] width 144 height 11
drag, startPoint x: 225, startPoint y: 199, endPoint x: 185, endPoint y: 195, distance: 39.6
click at [185, 195] on div "Booking Number 29866849" at bounding box center [258, 201] width 152 height 24
drag, startPoint x: 217, startPoint y: 206, endPoint x: 186, endPoint y: 198, distance: 32.0
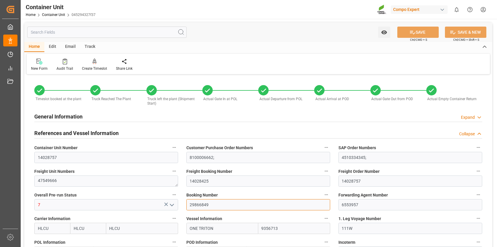
click at [186, 198] on div "Booking Number 29866849" at bounding box center [258, 201] width 152 height 24
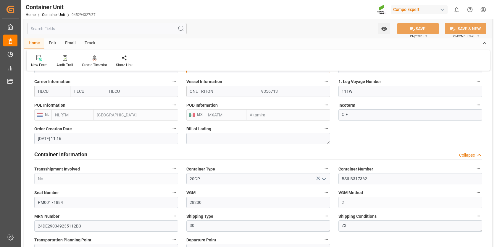
scroll to position [142, 0]
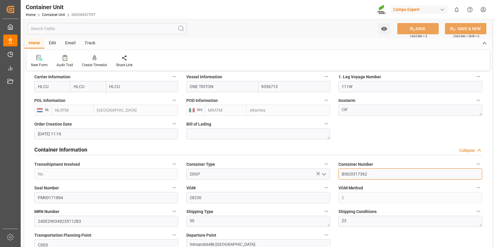
drag, startPoint x: 374, startPoint y: 173, endPoint x: 330, endPoint y: 167, distance: 44.2
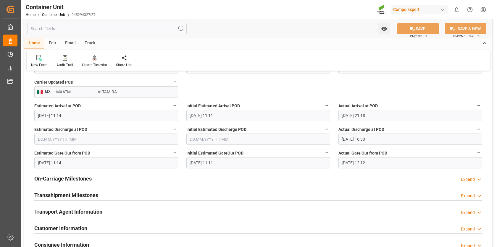
scroll to position [708, 0]
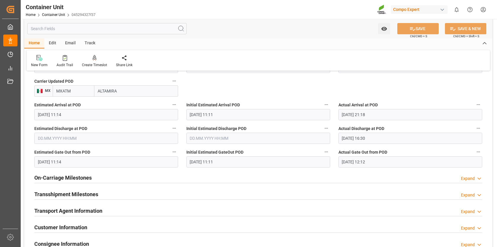
click at [478, 176] on icon at bounding box center [480, 179] width 6 height 6
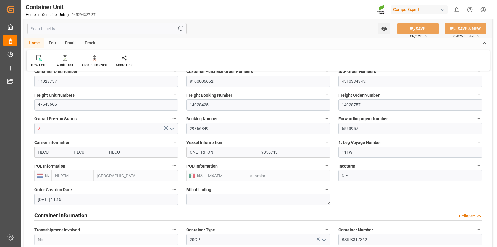
scroll to position [39, 0]
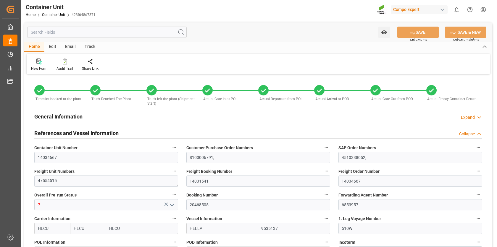
type input "[DATE] 13:19"
type input "[DATE] 10:25"
type input "[DATE] 10:49"
type input "03.03.2025 11:11"
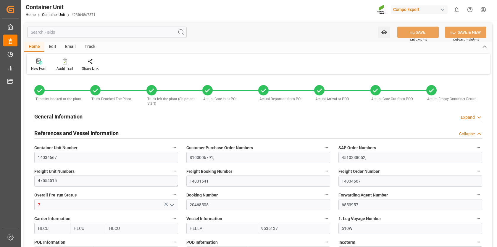
type input "03.03.2025 11:15"
type input "03.03.2025"
type input "[DATE]"
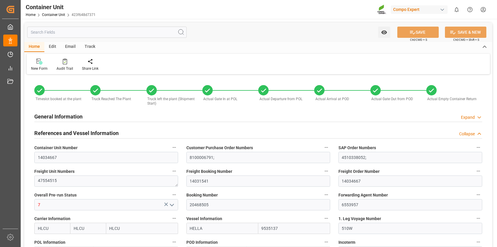
type input "[DATE]"
type input "[DATE] 00:00"
type input "09.03.2025 20:30"
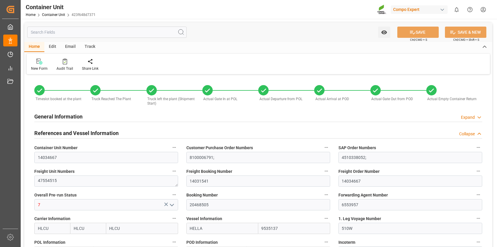
type input "[DATE] 00:00"
type input "04.04.2025 21:10"
type input "[DATE] 00:00"
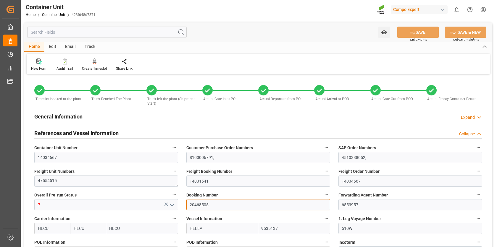
drag, startPoint x: 219, startPoint y: 205, endPoint x: 186, endPoint y: 195, distance: 34.4
click at [186, 195] on div "Booking Number 20468505" at bounding box center [258, 201] width 152 height 24
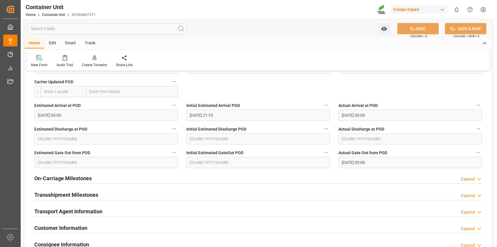
scroll to position [725, 0]
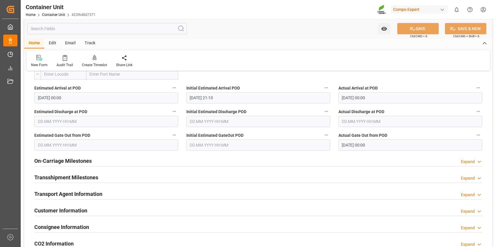
click at [479, 160] on icon at bounding box center [480, 162] width 6 height 6
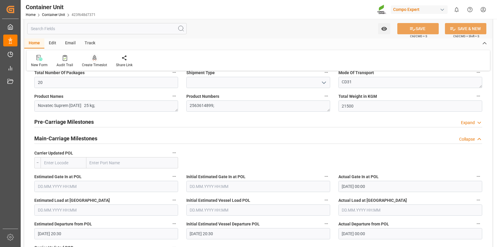
scroll to position [493, 0]
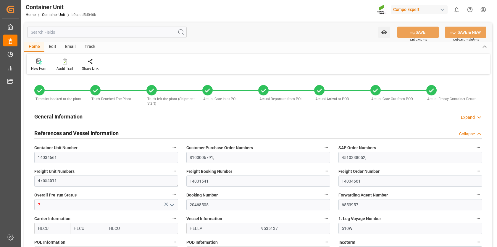
type input "[DATE] 13:19"
type input "[DATE] 08:20"
type input "[DATE] 10:34"
type input "[DATE] 10:35"
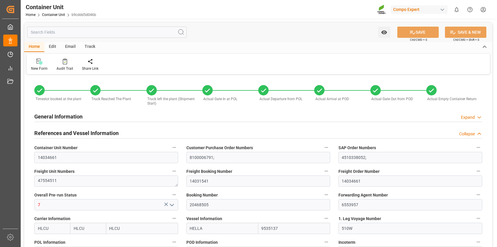
type input "[DATE] 10:35"
type input "[DATE]"
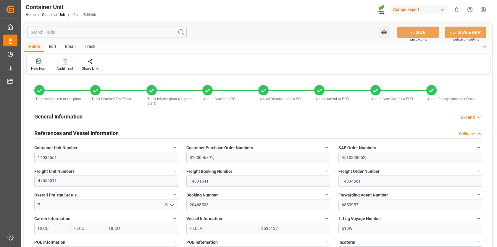
type input "[DATE]"
type input "[DATE] 00:00"
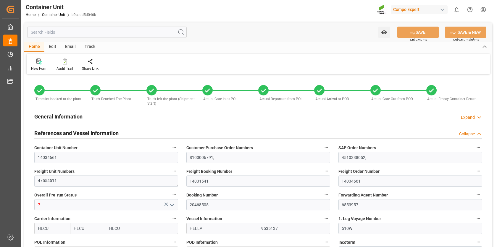
type input "[DATE] 00:00"
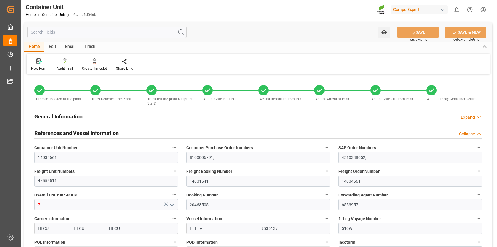
scroll to position [16, 0]
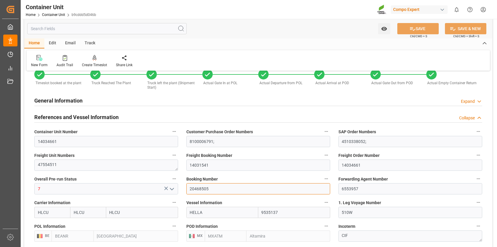
drag, startPoint x: 221, startPoint y: 187, endPoint x: 179, endPoint y: 178, distance: 42.0
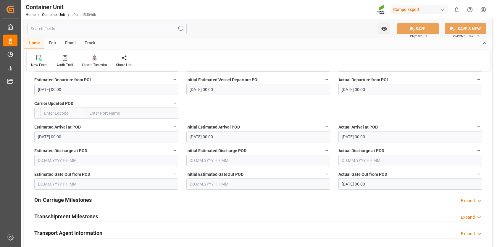
scroll to position [687, 0]
click at [473, 198] on div "Expand" at bounding box center [468, 200] width 14 height 6
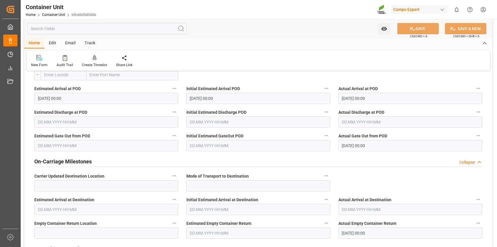
scroll to position [722, 0]
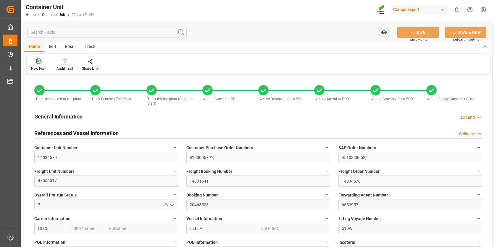
type input "HLCU"
type input "9535137"
type input "BEANR"
type input "MXATM"
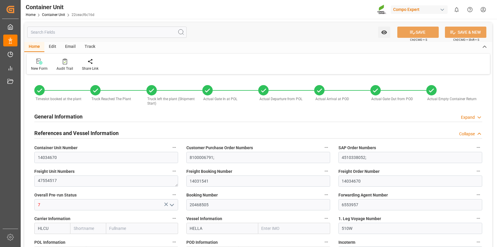
type input "23950"
type input "7"
type input "2574"
type input "8"
type input "0"
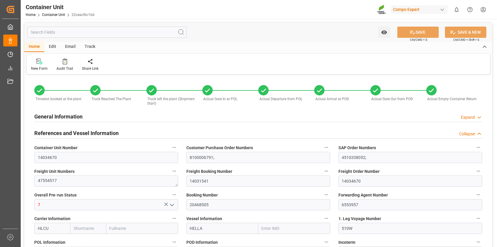
type input "20"
type input "21500"
type input "[DATE] 13:19"
type input "03.03.2025 09:45"
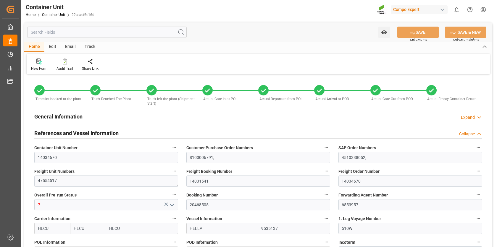
type input "03.03.2025 10:22"
type input "03.03.2025 11:15"
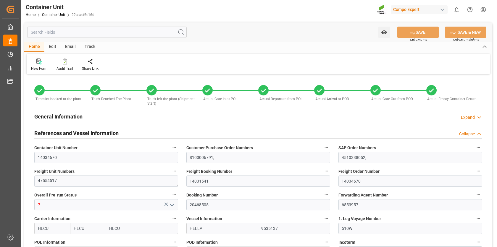
type input "03.03.2025"
type input "05.02.2025"
type input "12.04.2025"
type input "17.04.2025"
type input "07.03.2025 00:00"
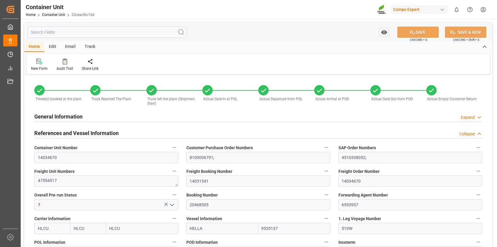
type input "09.03.2025 00:00"
type input "04.04.2025 00:00"
type input "03.04.2025 00:00"
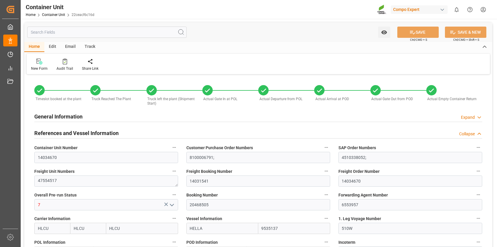
type input "04.04.2025 00:00"
type input "10.04.2025 00:00"
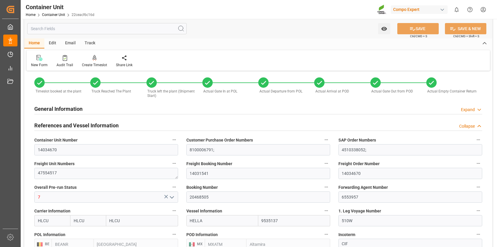
scroll to position [7, 0]
drag, startPoint x: 227, startPoint y: 194, endPoint x: 196, endPoint y: 183, distance: 33.5
click at [196, 183] on div "Booking Number 20468505" at bounding box center [258, 194] width 152 height 24
drag, startPoint x: 213, startPoint y: 197, endPoint x: 187, endPoint y: 190, distance: 26.4
click at [187, 190] on div "Booking Number 20468505" at bounding box center [258, 194] width 152 height 24
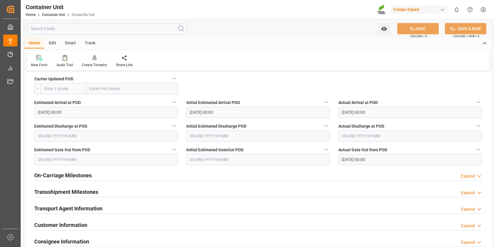
scroll to position [711, 0]
click at [480, 174] on icon at bounding box center [480, 176] width 6 height 6
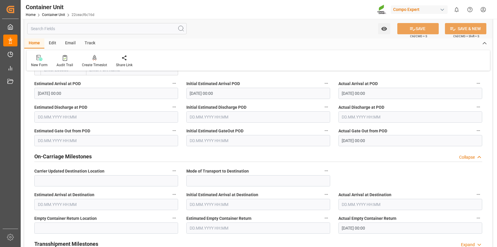
scroll to position [731, 0]
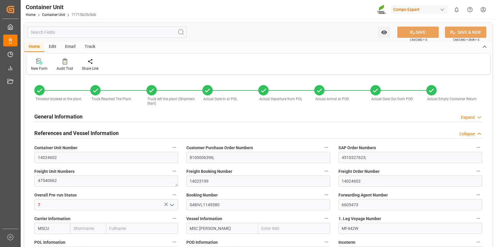
type input "MSCU"
type input "9290543"
type input "ESVLC"
type input "MXATM"
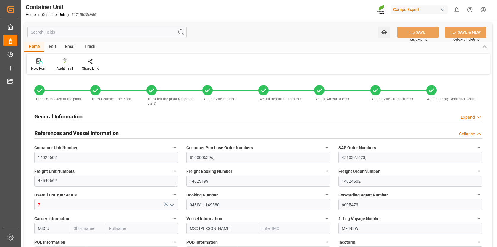
type input "7"
type input "2691"
type input "8"
type input "0"
type input "20"
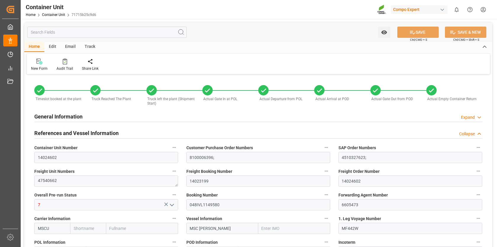
type input "24576"
type input "[DATE] 11:17"
type input "[DATE] 11:33"
type input "[DATE] 11:56"
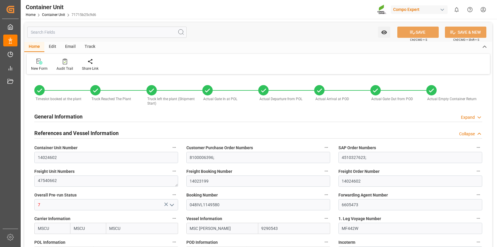
type input "[DATE] 12:12"
type input "[DATE] 12:15"
type input "[DATE]"
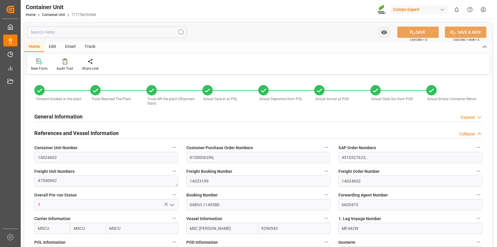
type input "[DATE]"
type input "[DATE] 00:00"
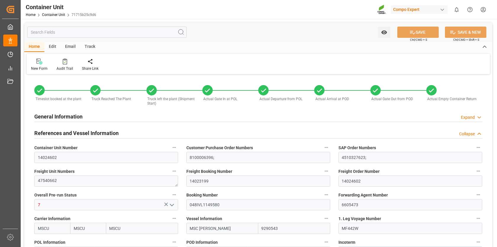
type input "[DATE] 00:00"
type input "[DATE] 21:24"
type input "[DATE] 00:00"
type input "[DATE] 04:59"
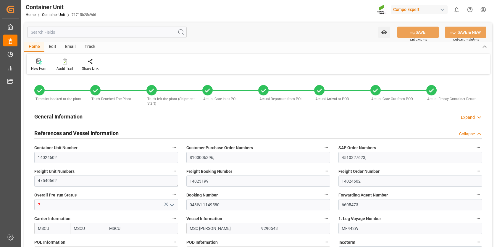
type input "[DATE] 04:59"
type input "[DATE] 22:13"
type input "[DATE] 00:00"
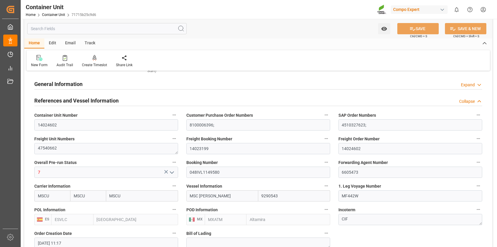
scroll to position [35, 0]
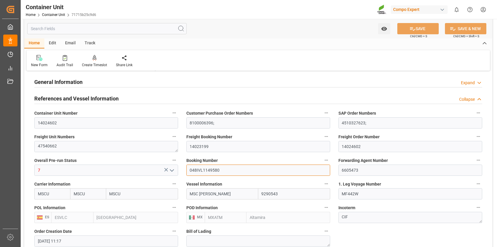
drag, startPoint x: 225, startPoint y: 171, endPoint x: 180, endPoint y: 163, distance: 45.5
click at [235, 167] on input "048IVL1149580" at bounding box center [258, 170] width 144 height 11
drag, startPoint x: 226, startPoint y: 170, endPoint x: 173, endPoint y: 162, distance: 54.4
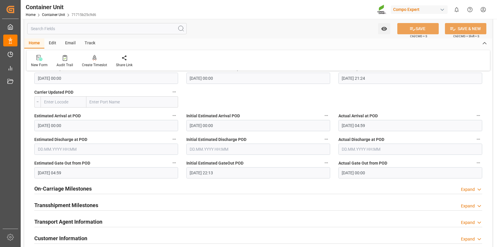
scroll to position [700, 0]
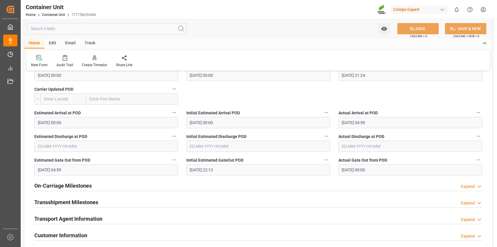
click at [479, 185] on icon at bounding box center [480, 187] width 6 height 6
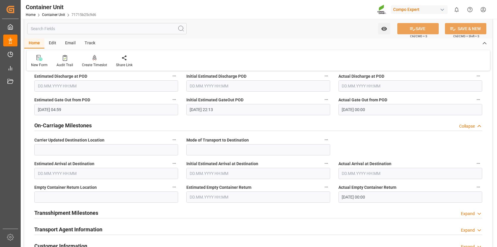
scroll to position [762, 0]
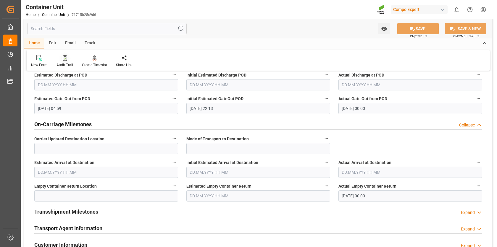
click at [63, 58] on icon at bounding box center [65, 58] width 4 height 6
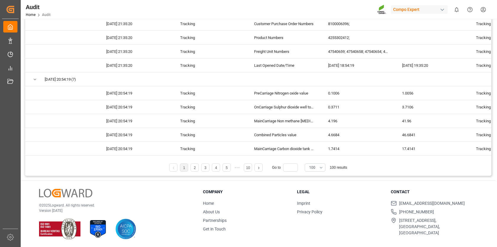
scroll to position [1304, 0]
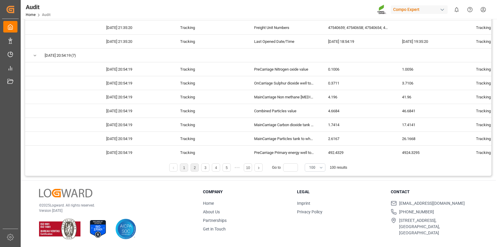
click at [195, 168] on link "2" at bounding box center [195, 168] width 2 height 4
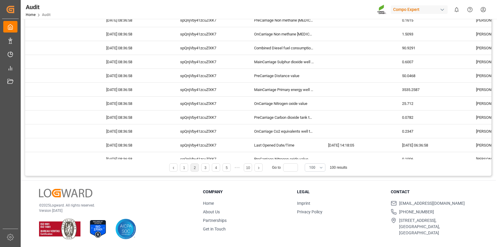
scroll to position [1276, 0]
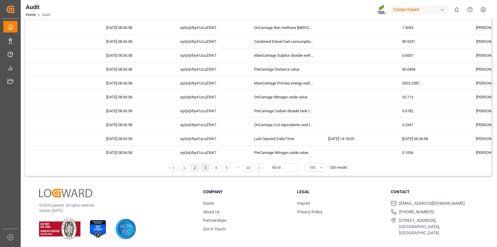
click at [206, 168] on link "3" at bounding box center [206, 168] width 2 height 4
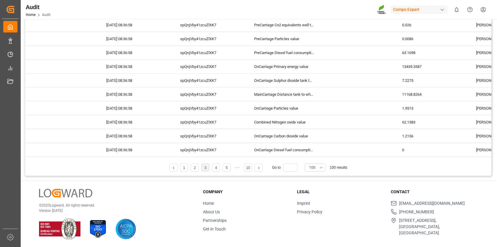
scroll to position [517, 0]
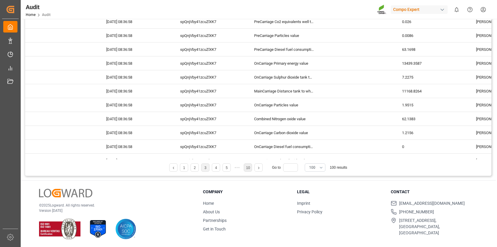
click at [248, 168] on link "10" at bounding box center [248, 168] width 4 height 4
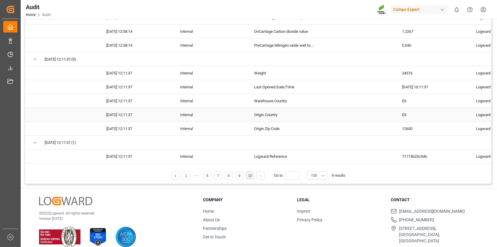
scroll to position [93, 0]
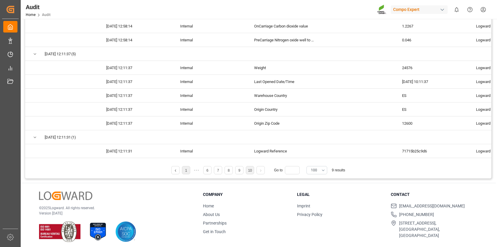
click at [186, 170] on link "1" at bounding box center [186, 171] width 2 height 4
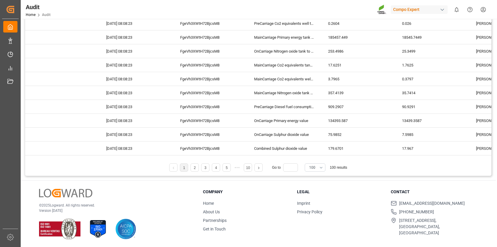
scroll to position [0, 0]
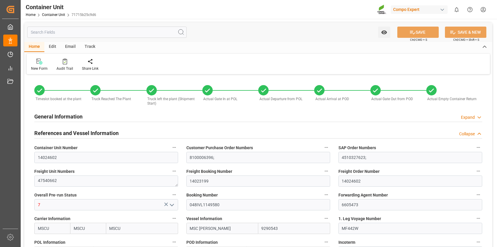
type input "[DATE] 11:17"
type input "[DATE] 11:33"
type input "[DATE] 11:56"
type input "[DATE] 12:12"
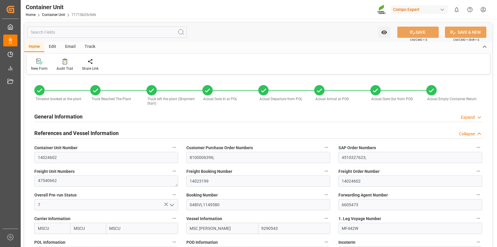
type input "[DATE] 12:15"
type input "[DATE]"
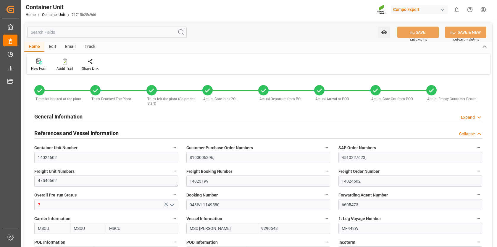
type input "[DATE]"
type input "[DATE] 00:00"
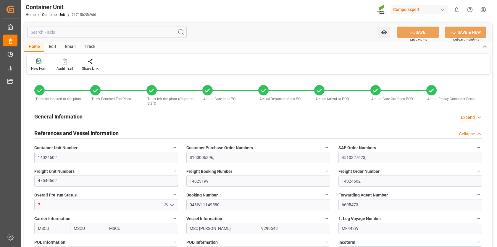
type input "[DATE] 21:24"
type input "[DATE] 00:00"
type input "[DATE] 04:59"
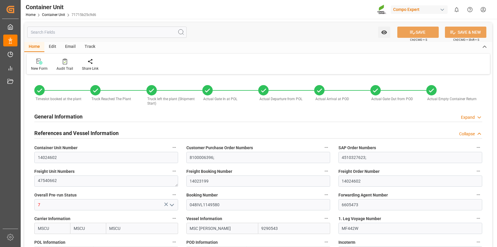
type input "[DATE] 22:13"
type input "[DATE] 00:00"
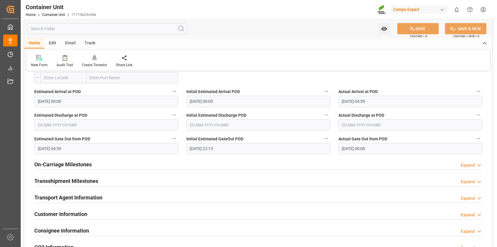
scroll to position [731, 0]
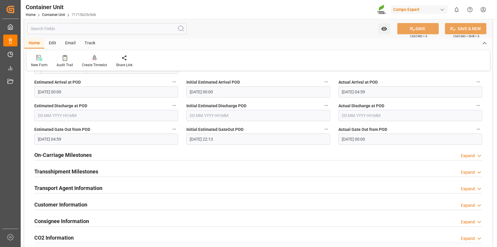
click at [480, 155] on polyline at bounding box center [479, 155] width 3 height 1
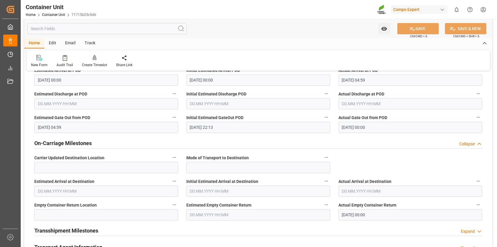
scroll to position [748, 0]
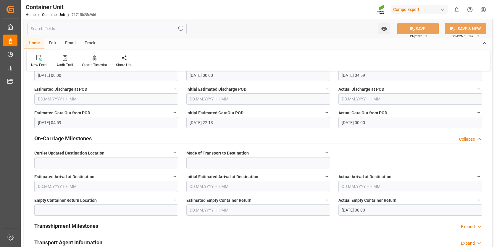
click at [351, 207] on input "[DATE] 00:00" at bounding box center [411, 210] width 144 height 11
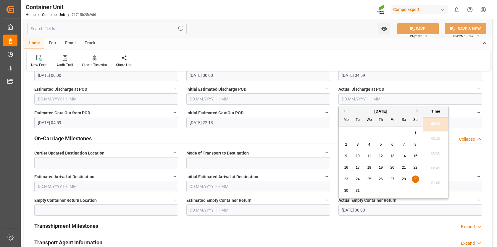
click at [351, 209] on input "[DATE] 00:00" at bounding box center [411, 210] width 144 height 11
click at [344, 110] on button "Previous Month" at bounding box center [344, 111] width 4 height 4
click at [390, 179] on span "29" at bounding box center [392, 179] width 4 height 4
type input "[DATE] 00:00"
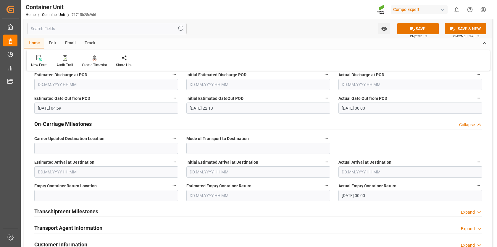
scroll to position [765, 0]
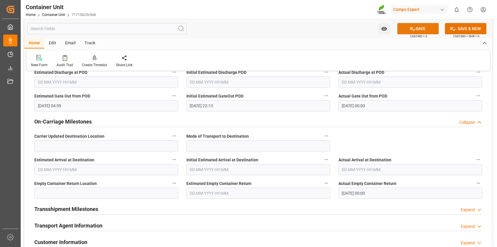
click at [408, 27] on button "SAVE" at bounding box center [418, 28] width 41 height 11
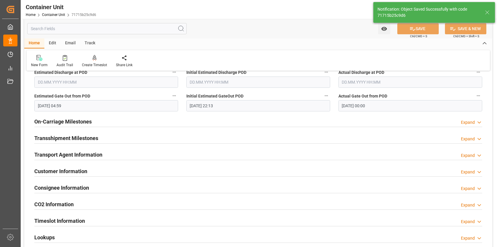
type input "0"
